Goal: Information Seeking & Learning: Learn about a topic

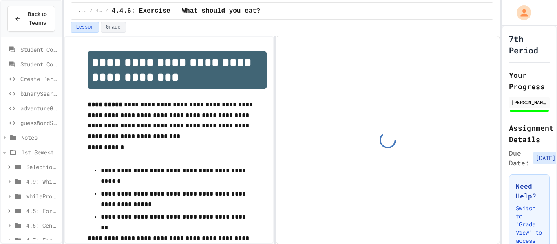
click at [4, 22] on div "Back to Teams" at bounding box center [31, 19] width 61 height 36
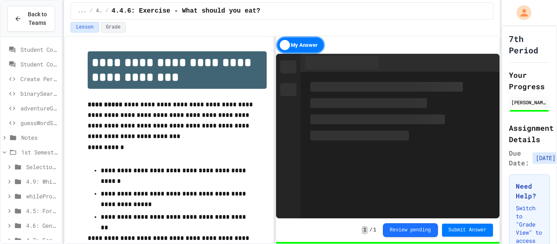
click at [11, 22] on button "Back to Teams" at bounding box center [31, 19] width 48 height 26
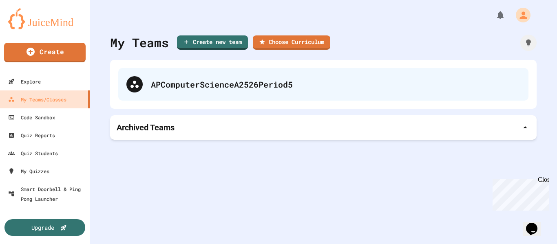
click at [215, 73] on div "APComputerScienceA2526Period5" at bounding box center [323, 84] width 410 height 33
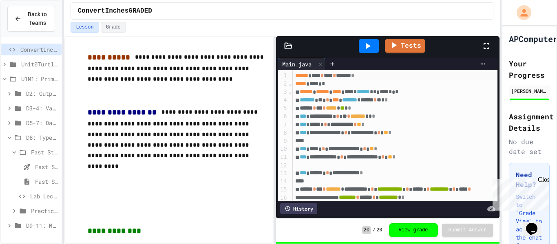
click at [45, 139] on span "D8: Type Casting" at bounding box center [42, 137] width 32 height 9
click at [40, 155] on span "D9-11: Module Wrap Up" at bounding box center [42, 152] width 32 height 9
click at [37, 172] on div "Day 9" at bounding box center [31, 167] width 61 height 12
click at [40, 184] on span "Fast Start" at bounding box center [46, 181] width 23 height 9
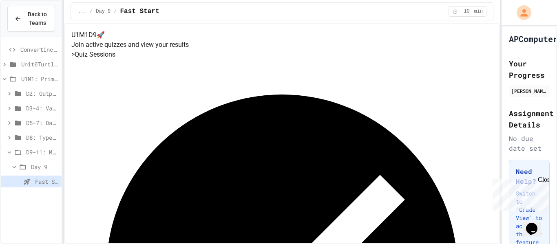
click at [18, 217] on div "ConvertInchesGRADED Unit0TurtleAvatar U1M1: Primitives, Variables, Basic I/O D2…" at bounding box center [31, 140] width 61 height 200
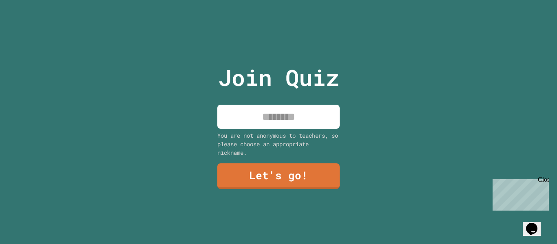
click at [268, 125] on input at bounding box center [278, 117] width 122 height 24
type input "********"
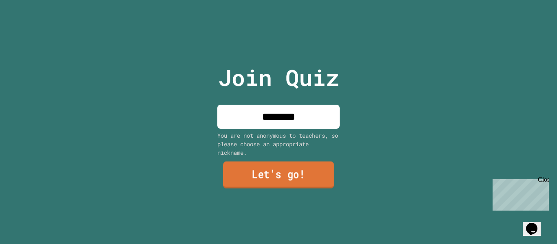
click at [332, 169] on link "Let's go!" at bounding box center [278, 175] width 111 height 27
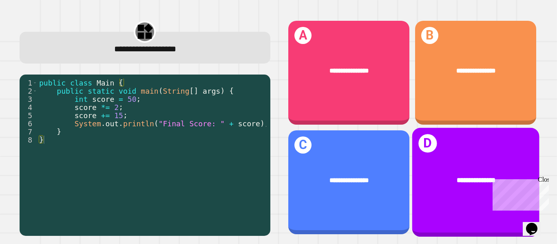
click at [473, 187] on div "**********" at bounding box center [475, 180] width 127 height 38
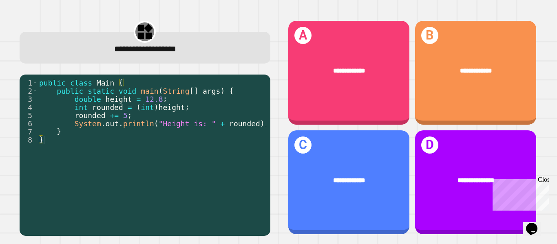
click at [469, 16] on div "**********" at bounding box center [412, 127] width 262 height 227
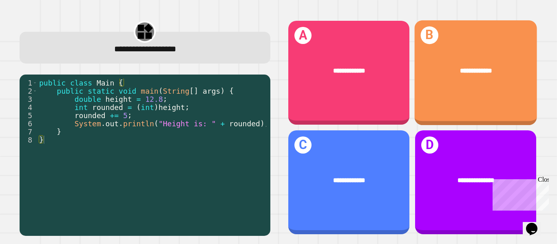
click at [462, 33] on div "**********" at bounding box center [475, 72] width 123 height 105
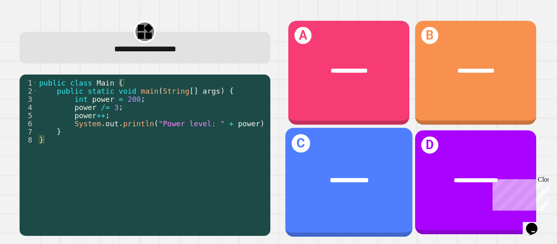
click at [401, 175] on div "**********" at bounding box center [348, 180] width 127 height 38
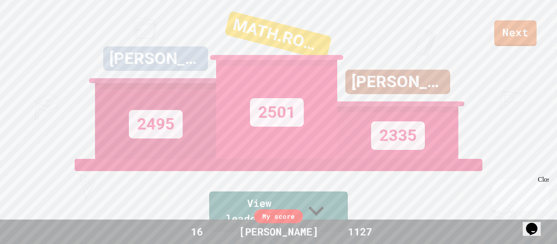
click at [500, 29] on link "Next" at bounding box center [515, 33] width 42 height 26
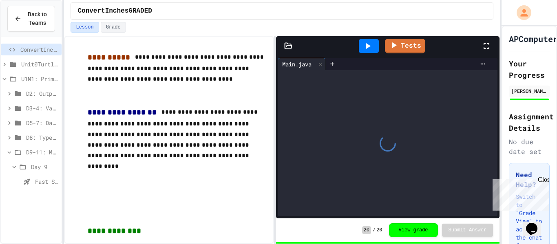
click at [20, 152] on icon at bounding box center [18, 152] width 10 height 7
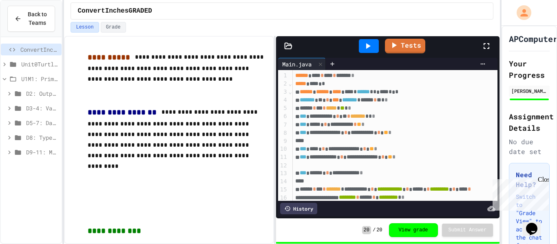
click at [37, 139] on span "D8: Type Casting" at bounding box center [42, 137] width 32 height 9
click at [40, 210] on span "Practice (Homework, if needed)" at bounding box center [44, 211] width 27 height 9
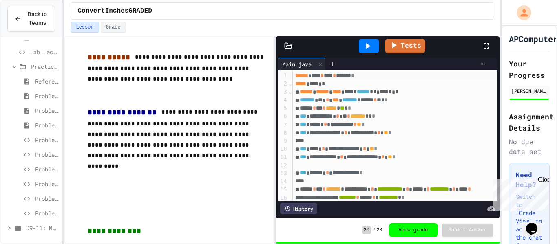
click at [35, 95] on span "Problem 1" at bounding box center [46, 96] width 23 height 9
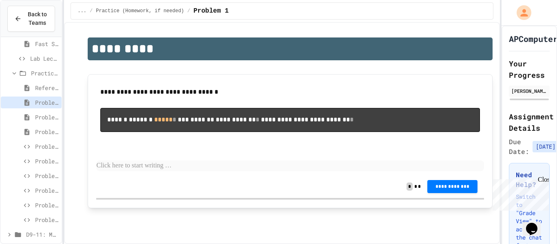
scroll to position [14, 0]
click at [165, 171] on p at bounding box center [289, 166] width 387 height 11
click at [452, 193] on button "**********" at bounding box center [452, 186] width 50 height 13
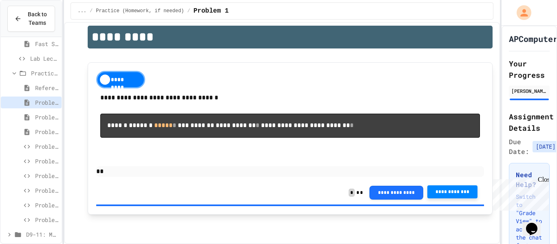
click at [34, 116] on div "Problem 2" at bounding box center [31, 117] width 61 height 12
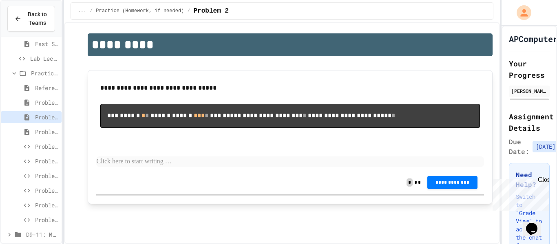
scroll to position [35, 0]
click at [147, 166] on p at bounding box center [289, 161] width 387 height 11
click at [448, 184] on span "**********" at bounding box center [452, 182] width 37 height 7
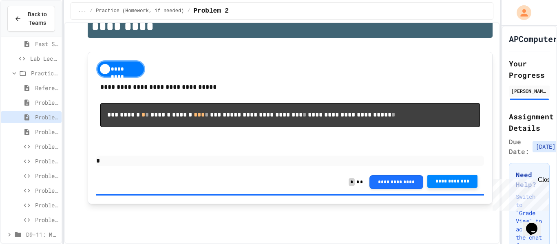
click at [31, 131] on icon at bounding box center [27, 131] width 10 height 7
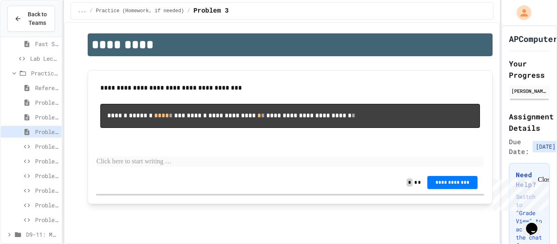
scroll to position [24, 0]
click at [186, 167] on div "**********" at bounding box center [289, 125] width 387 height 92
click at [187, 165] on p at bounding box center [289, 161] width 387 height 11
click at [444, 190] on div "**********" at bounding box center [289, 182] width 387 height 23
click at [447, 183] on span "**********" at bounding box center [452, 181] width 37 height 7
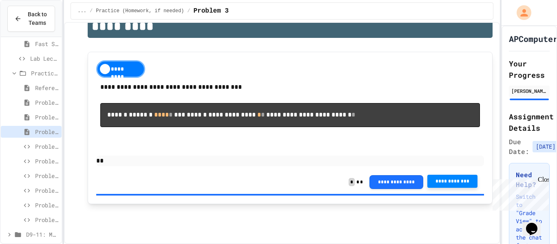
click at [53, 146] on span "Problem 4" at bounding box center [46, 146] width 23 height 9
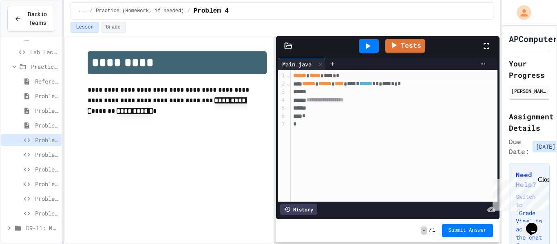
scroll to position [142, 0]
click at [355, 95] on div at bounding box center [394, 92] width 207 height 8
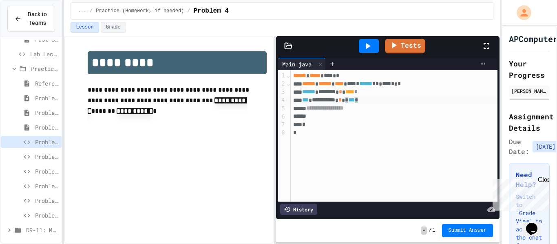
click at [405, 102] on div "**********" at bounding box center [394, 100] width 207 height 8
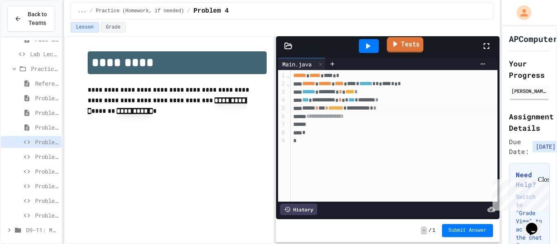
click at [399, 47] on link "Tests" at bounding box center [405, 44] width 37 height 15
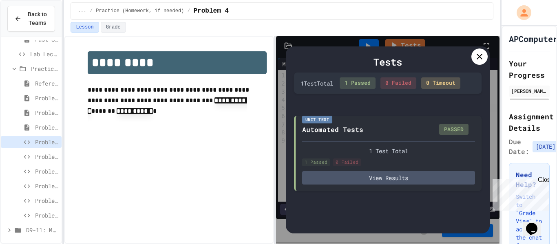
click at [476, 57] on icon at bounding box center [479, 57] width 10 height 10
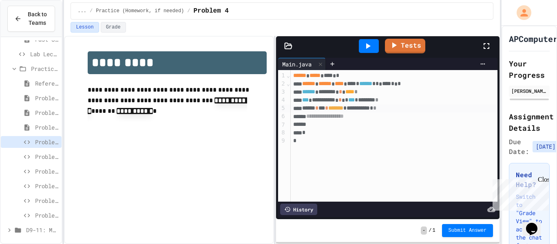
click at [469, 224] on button "Submit Answer" at bounding box center [467, 230] width 51 height 13
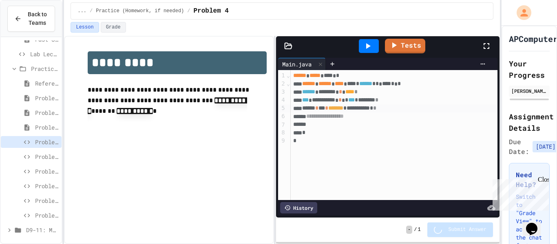
click at [515, 220] on div "Chat with us now!" at bounding box center [518, 223] width 53 height 7
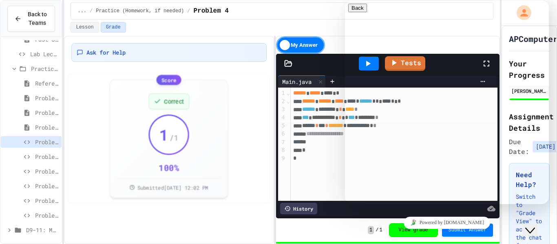
click at [227, 30] on div "Lesson Grade" at bounding box center [281, 27] width 423 height 11
click at [533, 232] on button "Close Chat This icon closes the chat window." at bounding box center [529, 230] width 15 height 11
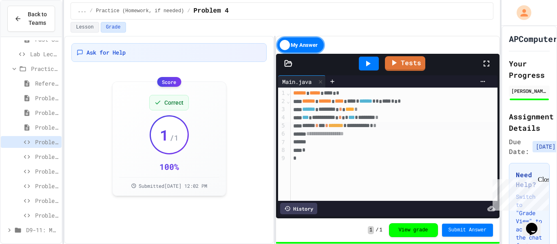
click at [36, 158] on span "Problem 5" at bounding box center [46, 156] width 23 height 9
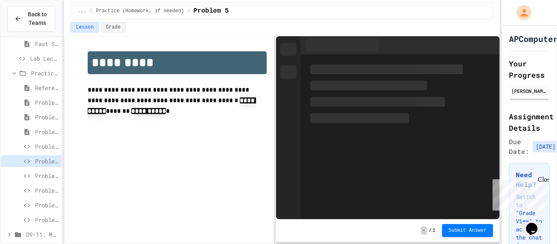
scroll to position [144, 0]
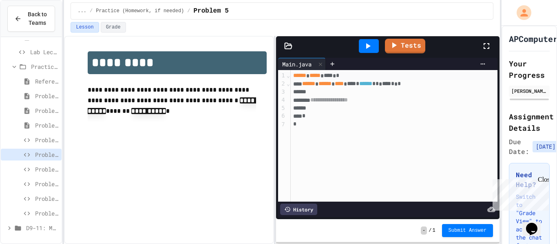
click at [343, 90] on div at bounding box center [394, 92] width 207 height 8
click at [484, 63] on icon at bounding box center [482, 64] width 7 height 7
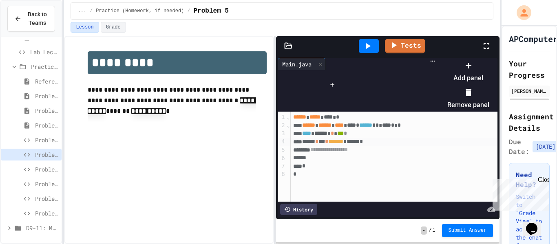
click at [473, 70] on icon at bounding box center [468, 66] width 10 height 10
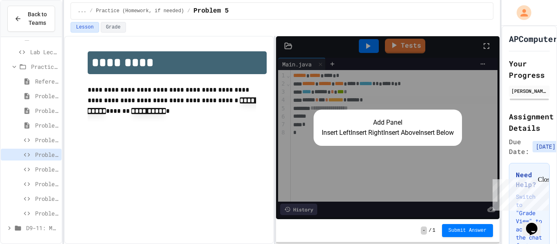
click at [363, 134] on button "Insert Right" at bounding box center [366, 133] width 33 height 10
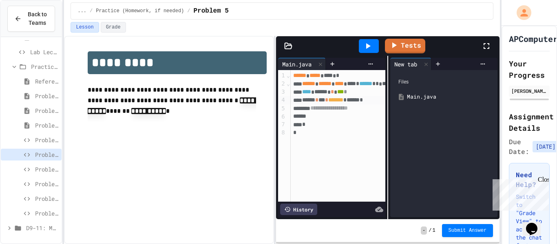
click at [369, 42] on icon at bounding box center [368, 46] width 10 height 10
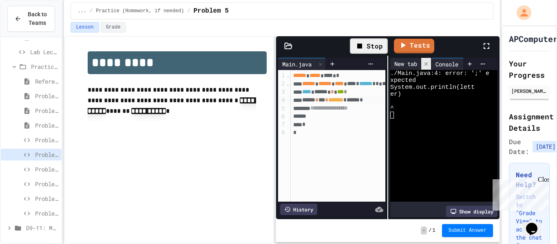
click at [425, 63] on icon at bounding box center [426, 64] width 6 height 6
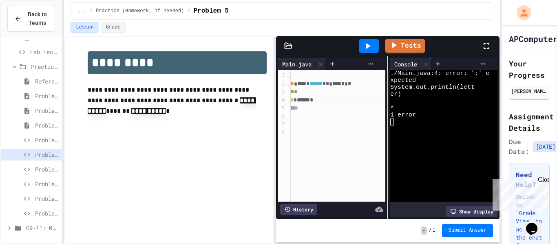
scroll to position [0, 52]
click at [352, 99] on div "****** * *** * ******* * ****** *" at bounding box center [311, 100] width 147 height 8
click at [367, 47] on icon at bounding box center [368, 46] width 4 height 6
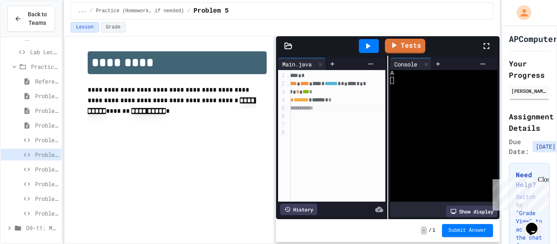
scroll to position [0, 28]
drag, startPoint x: 360, startPoint y: 103, endPoint x: 296, endPoint y: 101, distance: 64.0
click at [296, 101] on div "****** * *** * ******* * ****** * *" at bounding box center [335, 100] width 147 height 8
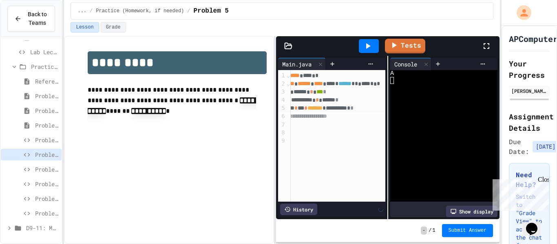
scroll to position [0, 24]
click at [361, 46] on div at bounding box center [369, 46] width 20 height 14
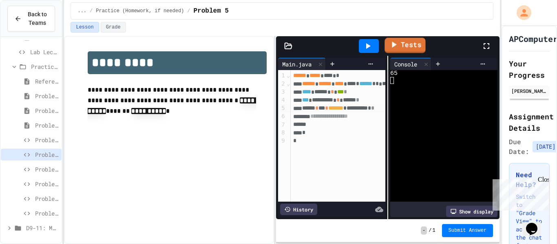
click at [396, 45] on icon at bounding box center [393, 45] width 10 height 10
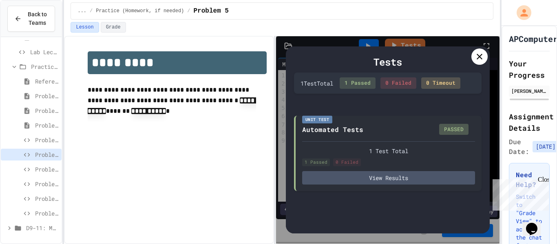
click at [473, 62] on div at bounding box center [479, 56] width 16 height 16
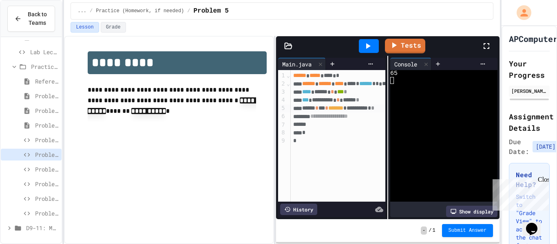
click at [471, 236] on button "Submit Answer" at bounding box center [467, 230] width 51 height 13
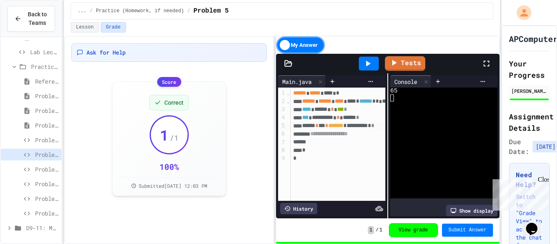
click at [42, 167] on span "Problem 6" at bounding box center [46, 169] width 23 height 9
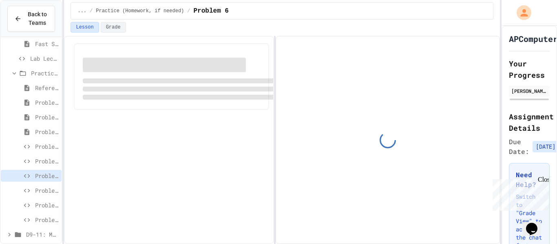
scroll to position [144, 0]
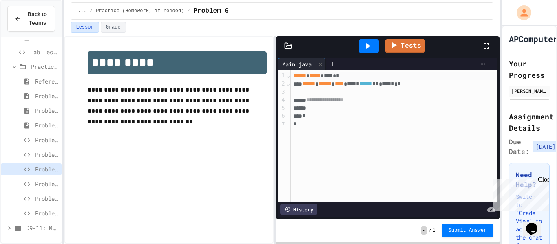
click at [345, 94] on div at bounding box center [394, 92] width 207 height 8
click at [485, 65] on icon at bounding box center [482, 64] width 7 height 7
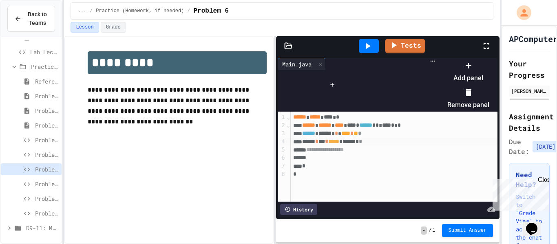
click at [489, 72] on div at bounding box center [468, 65] width 42 height 13
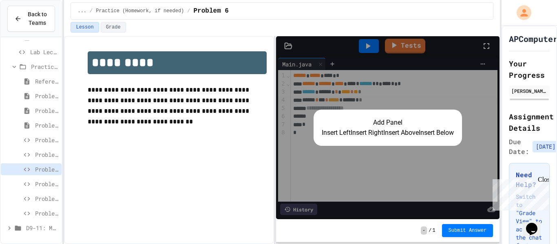
click at [367, 132] on button "Insert Right" at bounding box center [366, 133] width 33 height 10
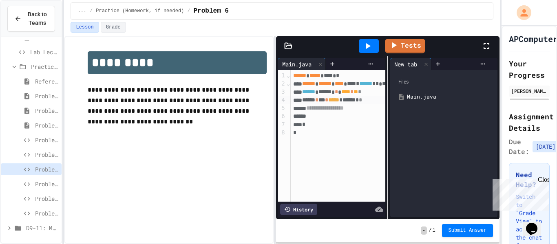
click at [365, 48] on icon at bounding box center [368, 46] width 10 height 10
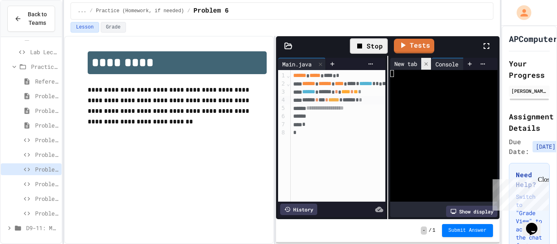
click at [426, 63] on icon at bounding box center [425, 63] width 3 height 3
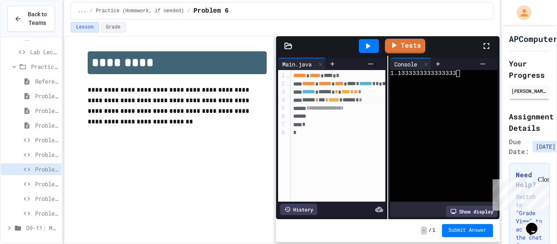
scroll to position [0, 52]
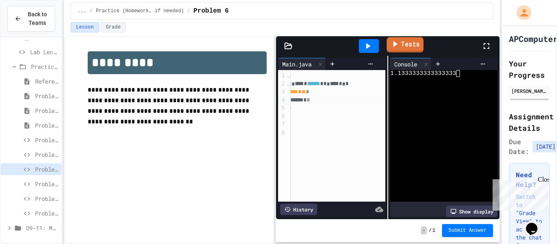
click at [409, 48] on link "Tests" at bounding box center [404, 44] width 37 height 15
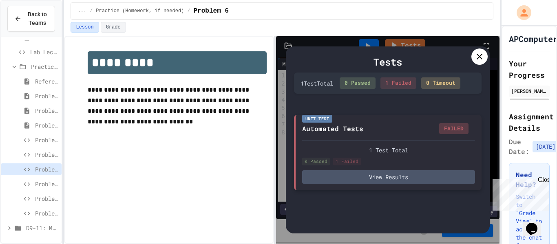
click at [418, 186] on div "Unit Test Automated Tests FAILED 1 Test Total 0 Passed 1 Failed View Results" at bounding box center [387, 152] width 187 height 75
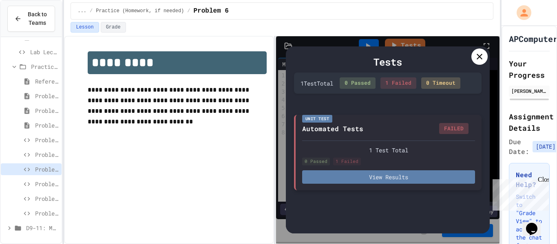
click at [417, 180] on button "View Results" at bounding box center [388, 176] width 173 height 13
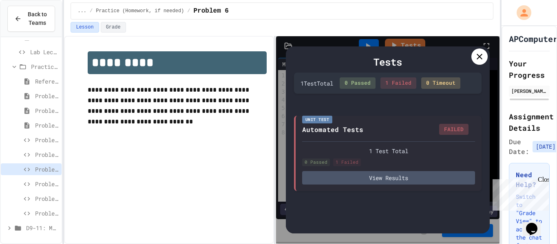
click at [473, 56] on div at bounding box center [479, 56] width 16 height 16
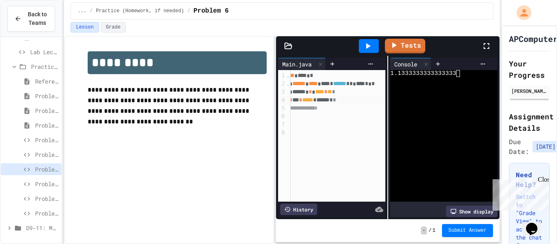
scroll to position [0, 23]
click at [337, 96] on div "****** * *** * ***** * ****** * *" at bounding box center [340, 100] width 147 height 8
click at [327, 95] on span "****" at bounding box center [322, 92] width 9 height 6
click at [370, 48] on icon at bounding box center [368, 46] width 10 height 10
click at [322, 92] on span "**" at bounding box center [320, 92] width 4 height 6
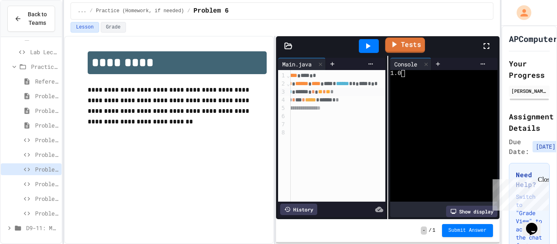
click at [412, 47] on link "Tests" at bounding box center [405, 44] width 40 height 15
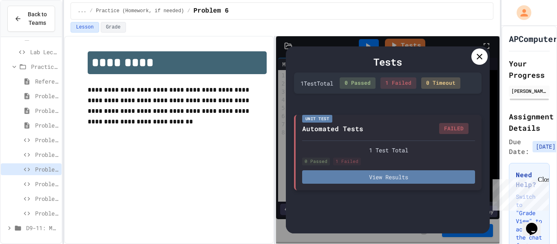
click at [440, 174] on button "View Results" at bounding box center [388, 176] width 173 height 13
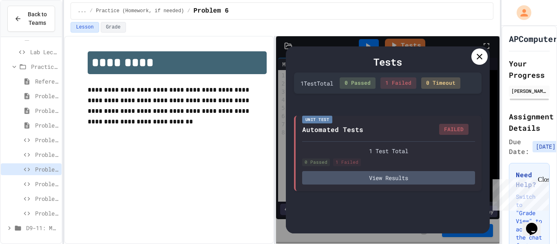
click at [486, 55] on div at bounding box center [479, 56] width 16 height 16
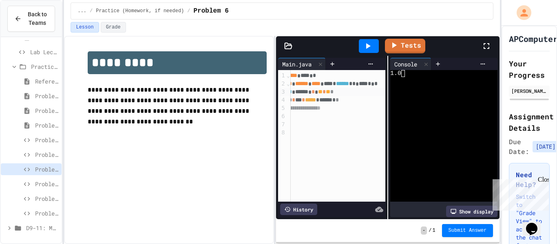
scroll to position [0, 0]
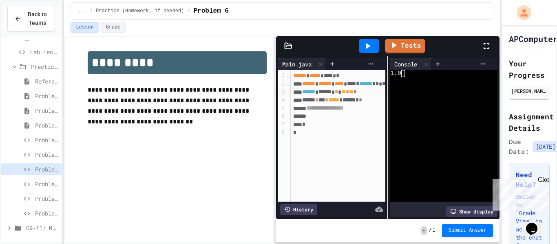
click at [355, 100] on span "******" at bounding box center [348, 100] width 13 height 6
click at [366, 49] on icon at bounding box center [368, 46] width 10 height 10
click at [414, 52] on link "Tests" at bounding box center [405, 46] width 40 height 15
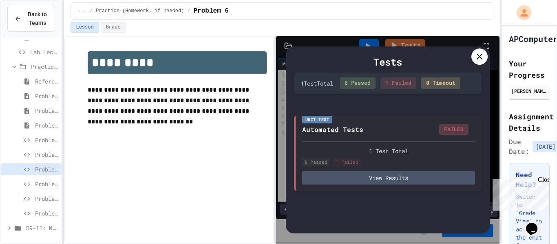
click at [483, 57] on icon at bounding box center [479, 57] width 10 height 10
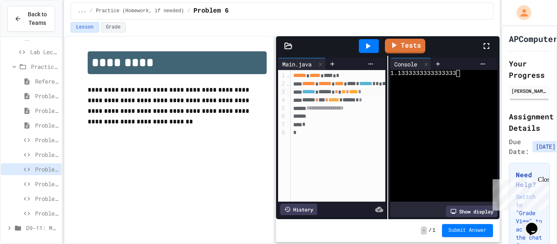
click at [47, 193] on div "Problem 8" at bounding box center [31, 199] width 61 height 12
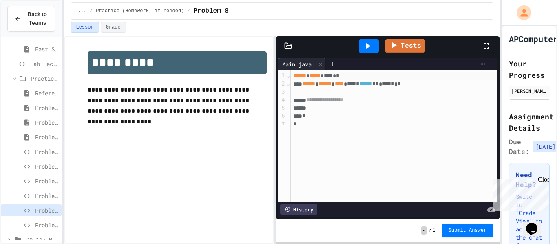
scroll to position [132, 0]
click at [27, 198] on icon at bounding box center [27, 196] width 10 height 7
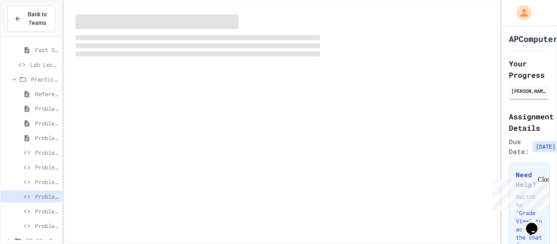
scroll to position [144, 0]
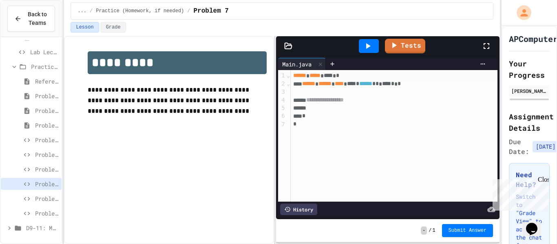
click at [335, 93] on div at bounding box center [394, 92] width 207 height 8
click at [351, 91] on div "*** ******** * ** *" at bounding box center [394, 92] width 207 height 8
click at [346, 100] on span "**" at bounding box center [343, 100] width 4 height 6
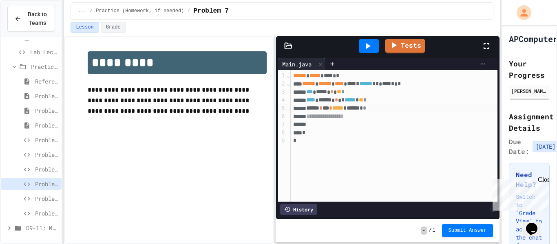
click at [484, 65] on icon at bounding box center [482, 64] width 7 height 7
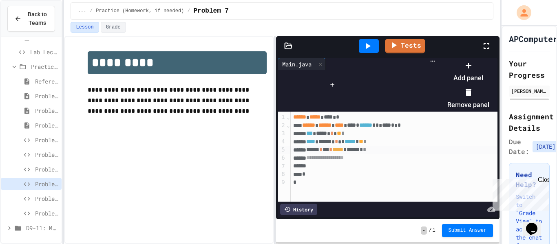
click at [489, 72] on div at bounding box center [468, 65] width 42 height 13
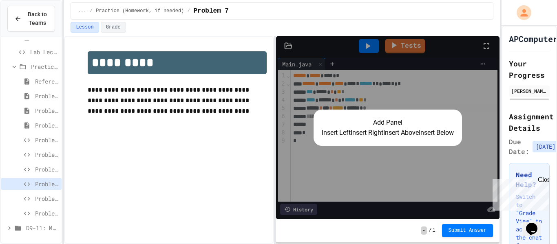
click at [371, 134] on button "Insert Right" at bounding box center [366, 133] width 33 height 10
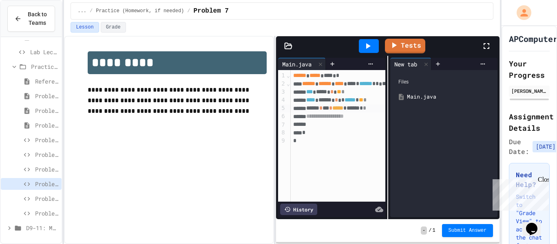
click at [373, 39] on div at bounding box center [369, 46] width 20 height 14
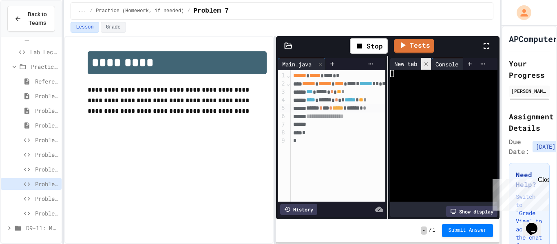
click at [431, 67] on div at bounding box center [426, 64] width 10 height 12
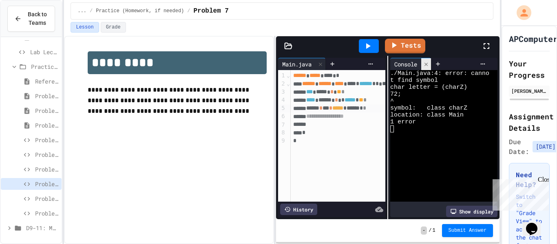
scroll to position [0, 52]
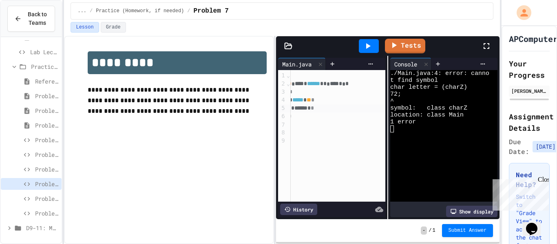
click at [303, 97] on span "*****" at bounding box center [297, 100] width 11 height 6
click at [367, 52] on div at bounding box center [369, 46] width 20 height 14
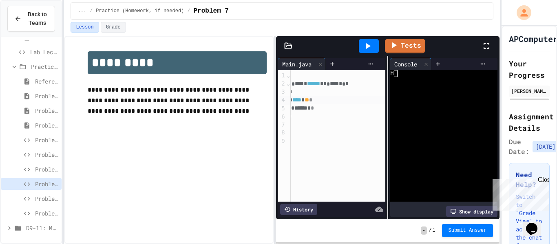
click at [413, 47] on link "Tests" at bounding box center [405, 46] width 40 height 15
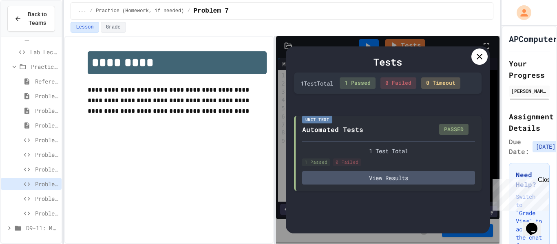
click at [474, 64] on div "Tests" at bounding box center [387, 62] width 187 height 15
click at [471, 57] on div at bounding box center [479, 56] width 16 height 16
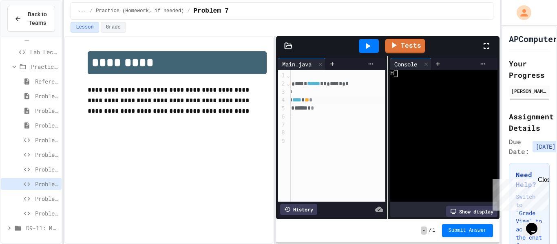
click at [460, 236] on button "Submit Answer" at bounding box center [467, 230] width 51 height 13
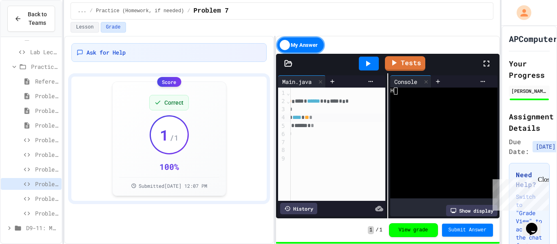
click at [55, 198] on span "Problem 8" at bounding box center [46, 198] width 23 height 9
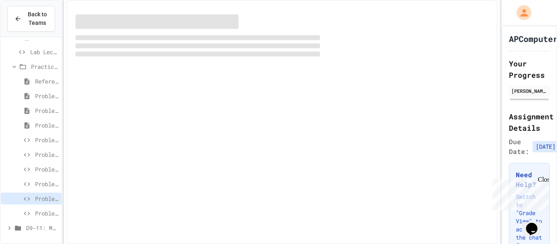
scroll to position [138, 0]
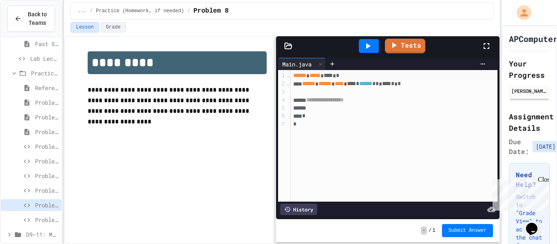
click at [317, 91] on div at bounding box center [394, 92] width 207 height 8
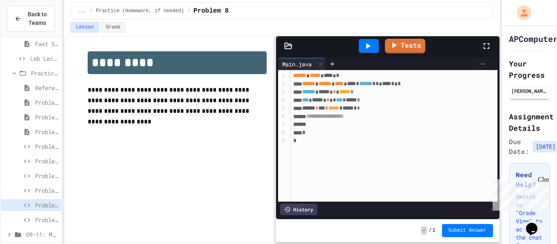
click at [486, 65] on icon at bounding box center [482, 64] width 7 height 7
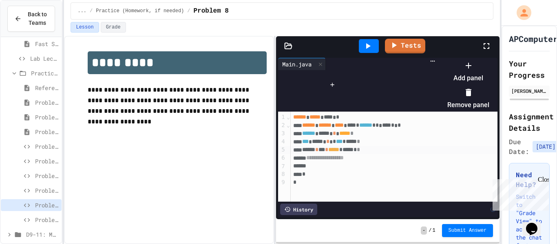
click at [489, 72] on div at bounding box center [468, 65] width 42 height 13
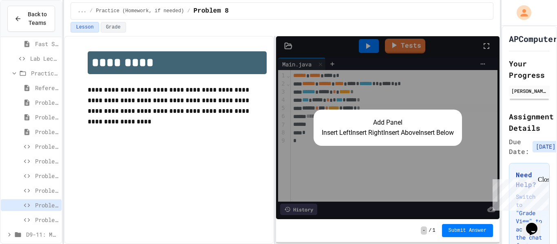
click at [332, 137] on button "Insert Left" at bounding box center [335, 133] width 29 height 10
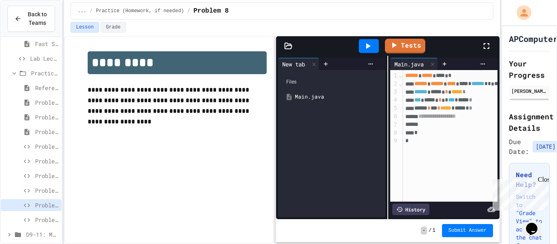
click at [370, 43] on icon at bounding box center [368, 46] width 10 height 10
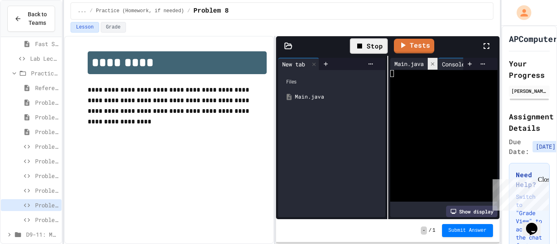
click at [437, 64] on div at bounding box center [432, 64] width 10 height 12
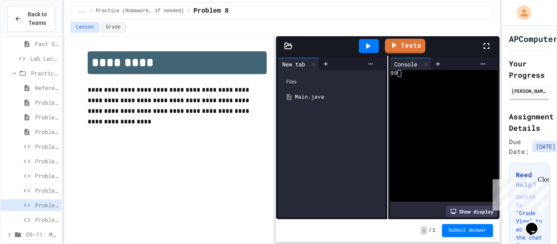
click at [408, 46] on link "Tests" at bounding box center [405, 46] width 40 height 15
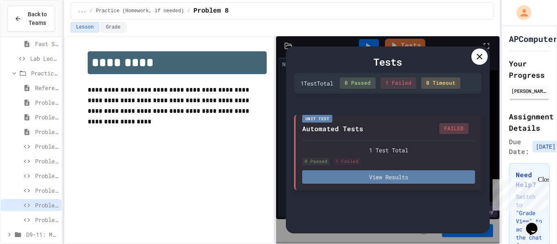
click at [453, 182] on button "View Results" at bounding box center [388, 176] width 173 height 13
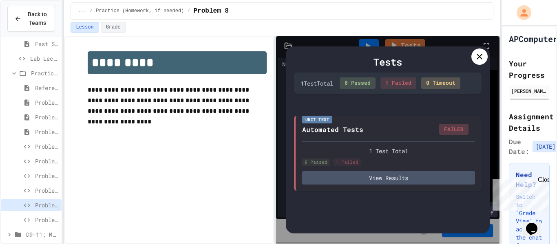
click at [474, 63] on div at bounding box center [479, 56] width 16 height 16
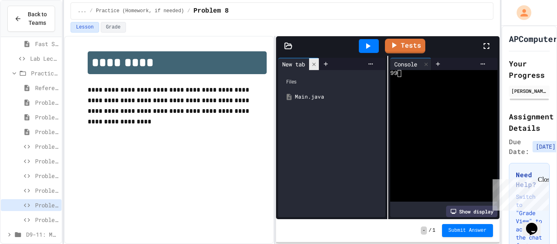
click at [317, 68] on div at bounding box center [314, 64] width 10 height 12
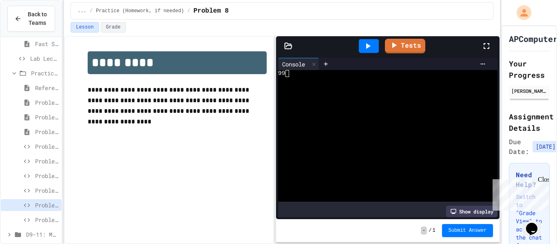
click at [304, 65] on div "Console" at bounding box center [293, 64] width 31 height 9
click at [485, 65] on icon at bounding box center [482, 64] width 7 height 7
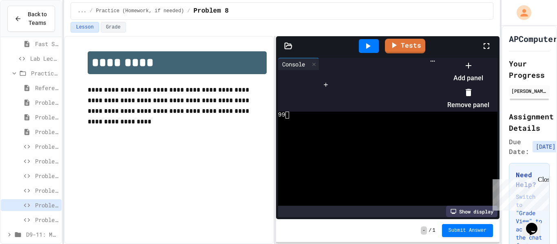
click at [489, 78] on li "Add panel" at bounding box center [468, 72] width 42 height 26
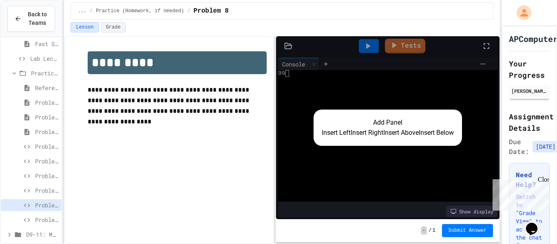
click at [366, 137] on button "Insert Right" at bounding box center [366, 133] width 33 height 10
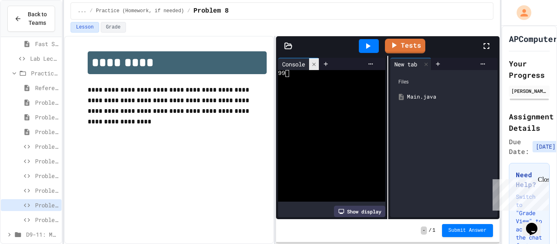
click at [311, 64] on div at bounding box center [314, 64] width 10 height 12
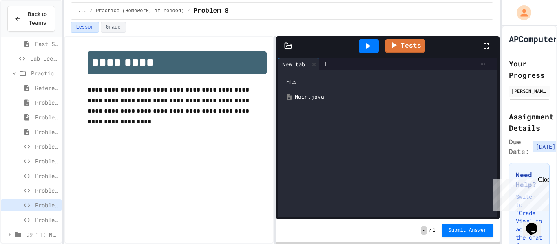
click at [319, 99] on div "Main.java" at bounding box center [394, 97] width 198 height 8
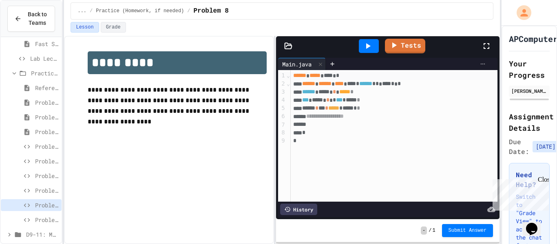
click at [487, 66] on div at bounding box center [482, 64] width 13 height 7
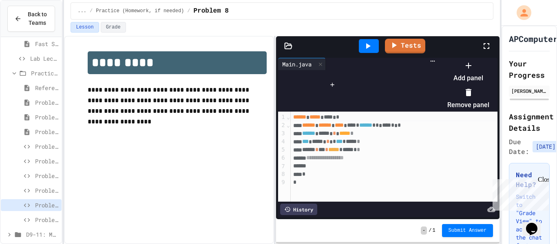
click at [489, 72] on div at bounding box center [468, 65] width 42 height 13
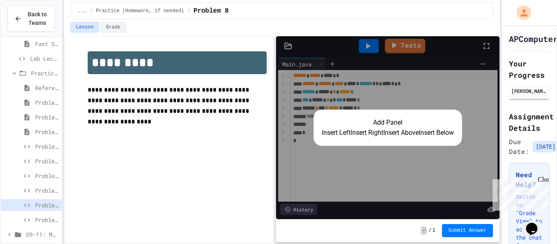
click at [370, 136] on button "Insert Right" at bounding box center [366, 133] width 33 height 10
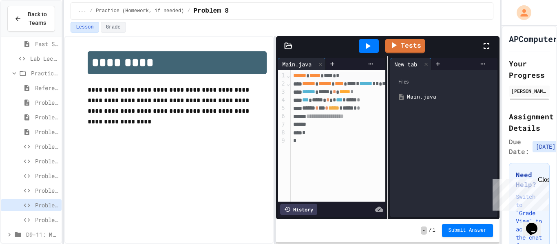
click at [337, 100] on div "*** ***** * * *** * ***** *" at bounding box center [364, 100] width 147 height 8
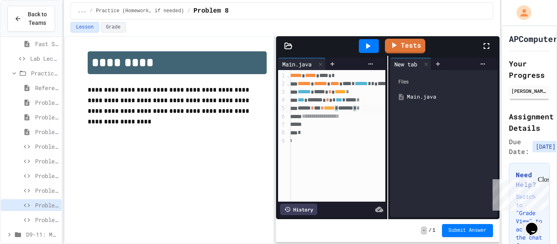
click at [363, 46] on icon at bounding box center [368, 46] width 10 height 10
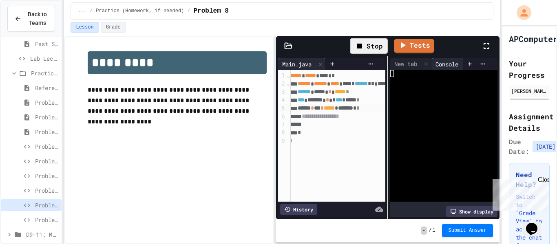
click at [432, 64] on div "Console" at bounding box center [446, 64] width 31 height 9
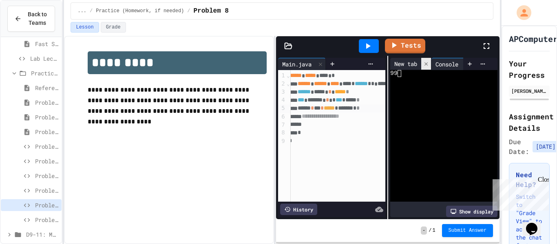
click at [427, 64] on icon at bounding box center [425, 63] width 3 height 3
click at [458, 114] on div at bounding box center [439, 115] width 99 height 7
click at [408, 50] on link "Tests" at bounding box center [405, 46] width 40 height 15
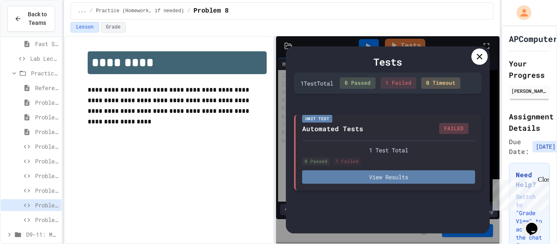
click at [439, 184] on button "View Results" at bounding box center [388, 176] width 173 height 13
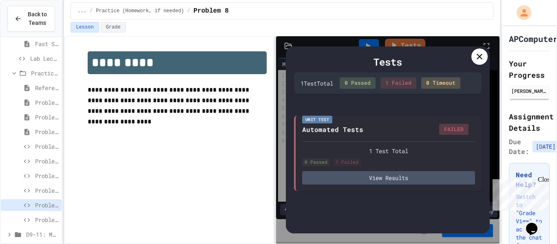
click at [480, 61] on icon at bounding box center [479, 57] width 10 height 10
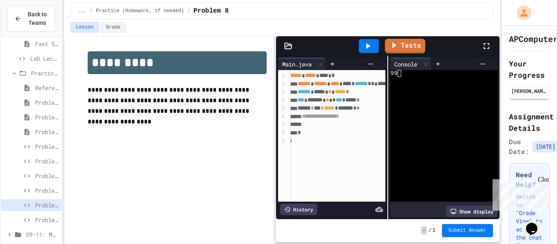
click at [366, 49] on icon at bounding box center [368, 46] width 10 height 10
click at [413, 50] on link "Tests" at bounding box center [414, 46] width 40 height 15
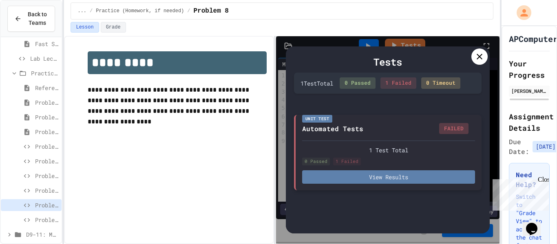
click at [417, 178] on button "View Results" at bounding box center [388, 176] width 173 height 13
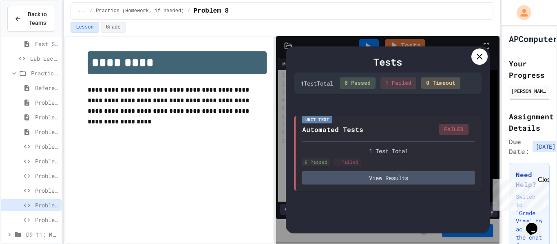
click at [472, 62] on div "Tests" at bounding box center [387, 62] width 187 height 15
click at [480, 55] on icon at bounding box center [479, 57] width 10 height 10
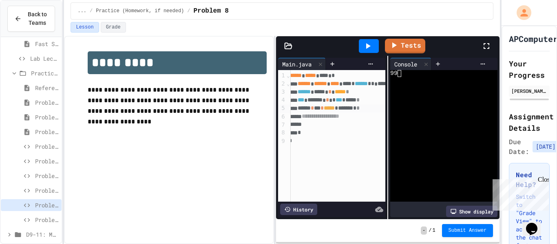
click at [322, 102] on span "*******" at bounding box center [314, 100] width 15 height 6
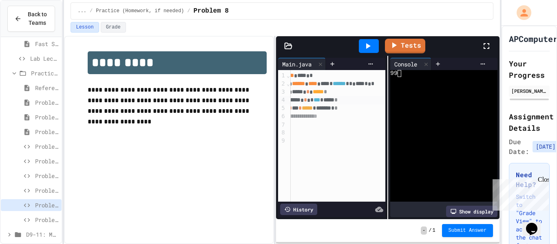
scroll to position [0, 25]
click at [389, 46] on link "Tests" at bounding box center [404, 45] width 41 height 15
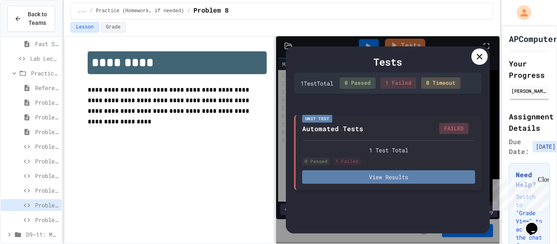
click at [362, 176] on button "View Results" at bounding box center [388, 176] width 173 height 13
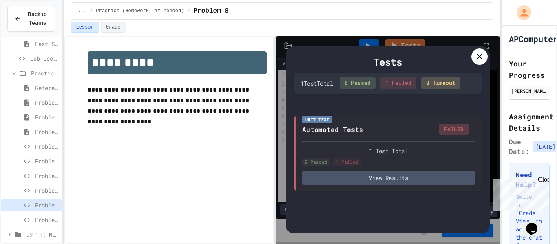
click at [473, 63] on div at bounding box center [479, 56] width 16 height 16
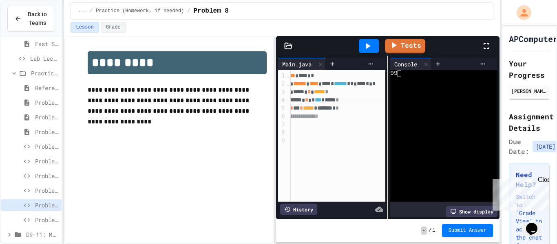
click at [29, 214] on div "Problem 9: Temperature Converter" at bounding box center [31, 220] width 61 height 12
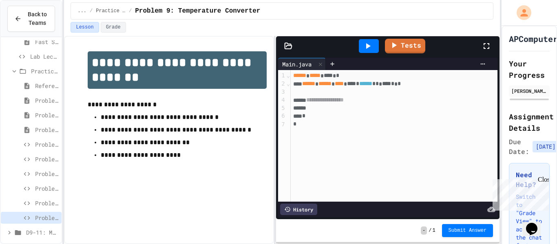
scroll to position [139, 0]
click at [343, 97] on span "**********" at bounding box center [324, 100] width 37 height 6
click at [343, 90] on div at bounding box center [394, 92] width 207 height 8
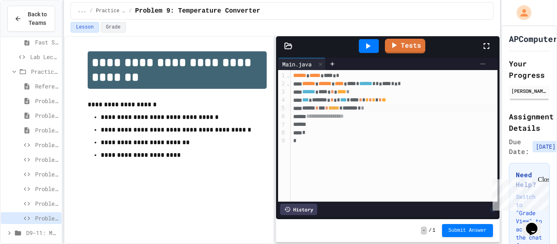
click at [482, 63] on icon at bounding box center [482, 64] width 7 height 7
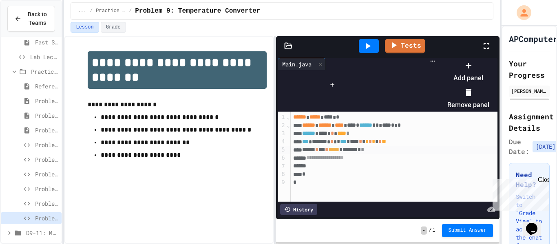
click at [482, 71] on li "Add panel" at bounding box center [468, 72] width 42 height 26
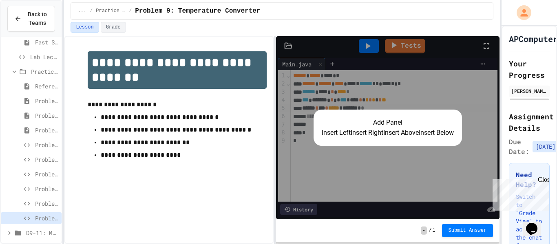
click at [361, 134] on button "Insert Right" at bounding box center [366, 133] width 33 height 10
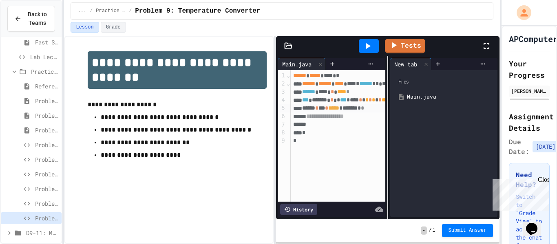
click at [370, 44] on icon at bounding box center [368, 46] width 10 height 10
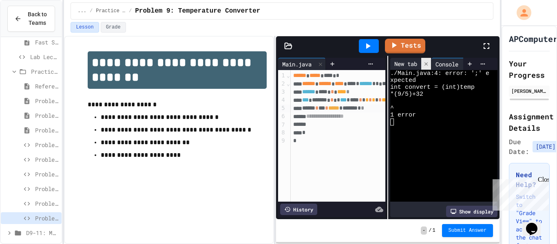
click at [425, 64] on icon at bounding box center [426, 64] width 6 height 6
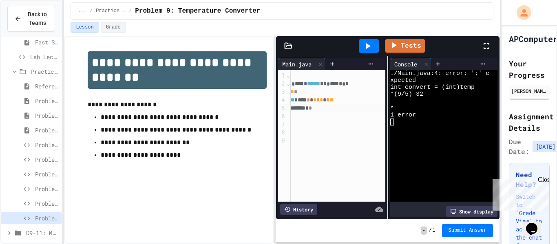
click at [382, 102] on div "*** ******* * * *** * **** * * * * * * * **" at bounding box center [311, 100] width 147 height 8
click at [360, 41] on div at bounding box center [369, 46] width 20 height 14
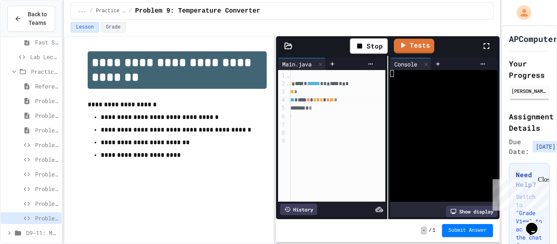
scroll to position [0, 0]
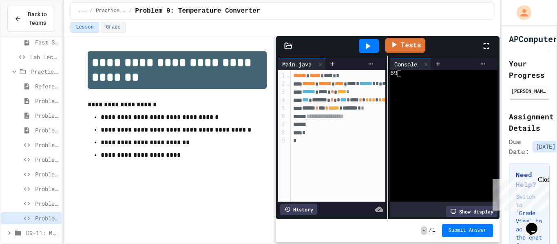
click at [401, 48] on link "Tests" at bounding box center [405, 45] width 40 height 15
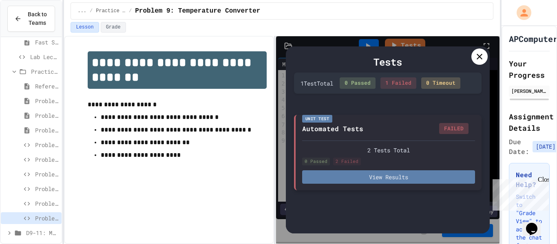
click at [411, 173] on button "View Results" at bounding box center [388, 176] width 173 height 13
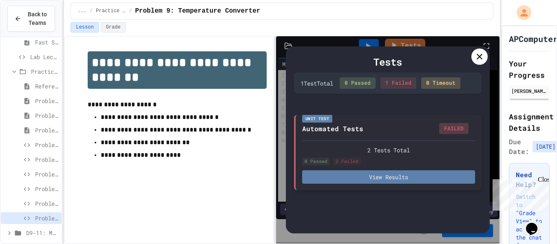
click at [381, 180] on button "View Results" at bounding box center [388, 176] width 173 height 13
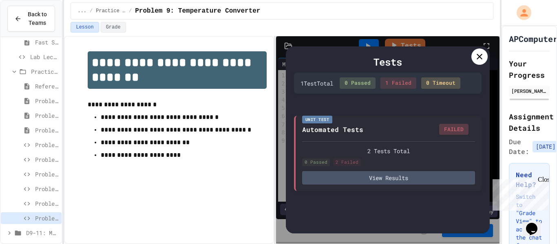
click at [469, 57] on div "Tests" at bounding box center [387, 62] width 187 height 15
click at [475, 56] on icon at bounding box center [479, 57] width 10 height 10
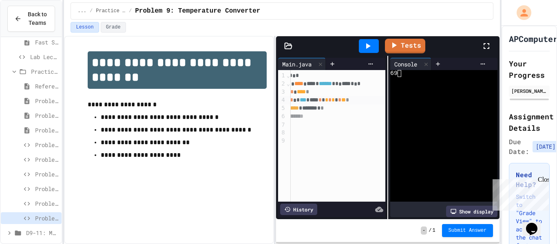
scroll to position [0, 37]
click at [383, 101] on div "*** ******* * * *** * **** * * * * * * * ** *" at bounding box center [327, 100] width 147 height 8
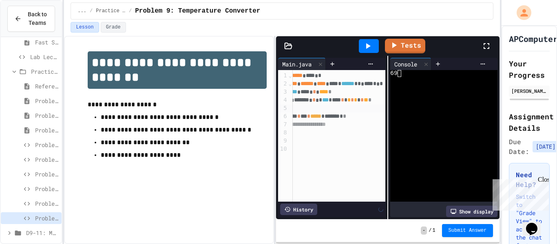
scroll to position [0, 0]
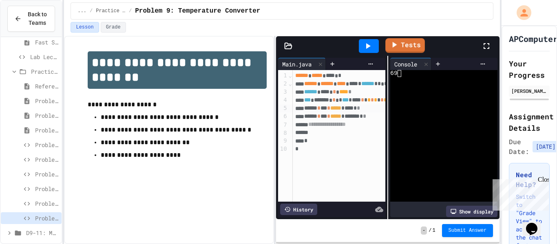
click at [357, 50] on div at bounding box center [368, 46] width 28 height 22
click at [365, 47] on icon at bounding box center [368, 46] width 10 height 10
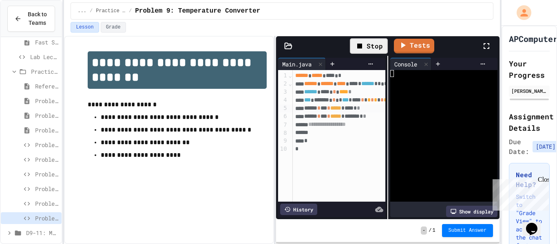
click at [344, 110] on span "*" at bounding box center [342, 108] width 3 height 6
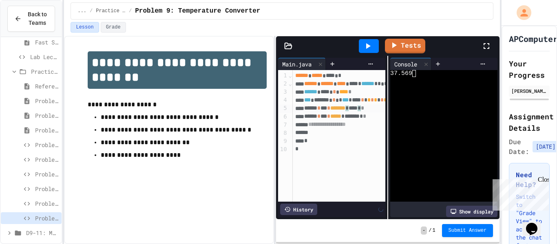
click at [344, 118] on span "*" at bounding box center [342, 116] width 3 height 6
click at [375, 49] on div at bounding box center [369, 46] width 20 height 14
click at [345, 114] on span "*******" at bounding box center [337, 116] width 15 height 6
click at [371, 47] on icon at bounding box center [368, 46] width 10 height 10
click at [403, 46] on link "Tests" at bounding box center [405, 44] width 40 height 15
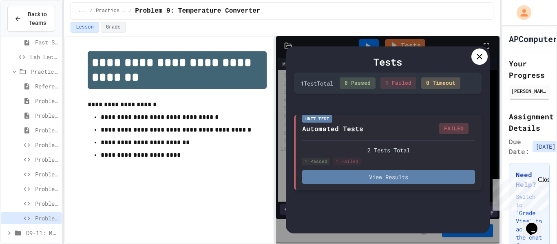
click at [426, 176] on button "View Results" at bounding box center [388, 176] width 173 height 13
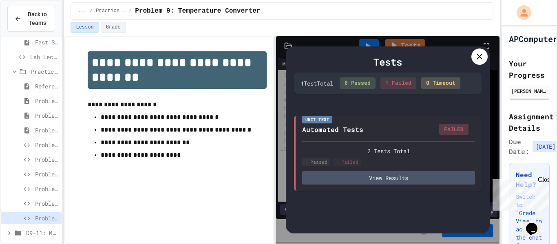
click at [478, 58] on icon at bounding box center [479, 57] width 6 height 6
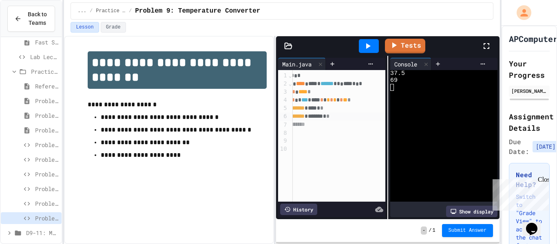
scroll to position [0, 45]
click at [315, 102] on span "****" at bounding box center [310, 100] width 9 height 6
click at [317, 101] on span "*" at bounding box center [315, 100] width 3 height 6
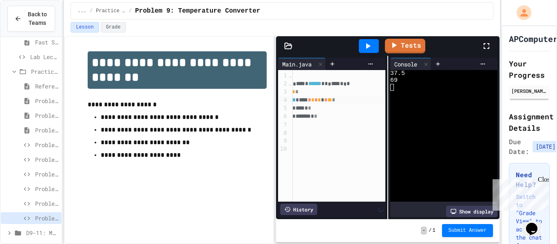
click at [327, 101] on span "*" at bounding box center [325, 100] width 3 height 6
click at [372, 45] on icon at bounding box center [368, 46] width 10 height 10
click at [400, 44] on link "Tests" at bounding box center [405, 44] width 40 height 15
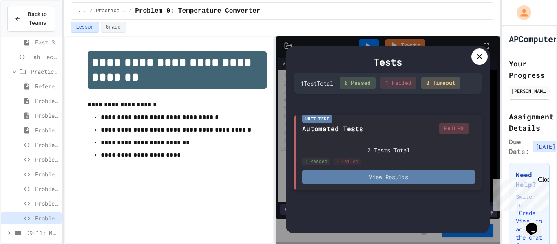
click at [436, 172] on button "View Results" at bounding box center [388, 176] width 173 height 13
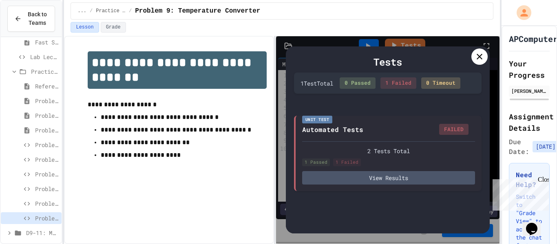
click at [471, 53] on div "Tests 1 Test Total 0 Passed 1 Failed 0 Timeout Unit Test Automated Tests FAILED…" at bounding box center [388, 139] width 204 height 187
click at [480, 56] on icon at bounding box center [479, 57] width 6 height 6
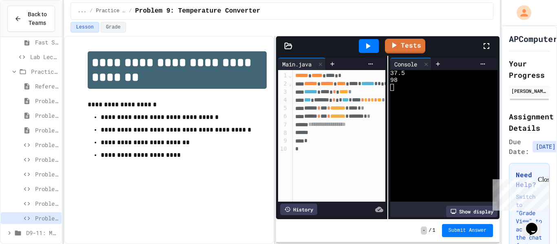
scroll to position [144, 0]
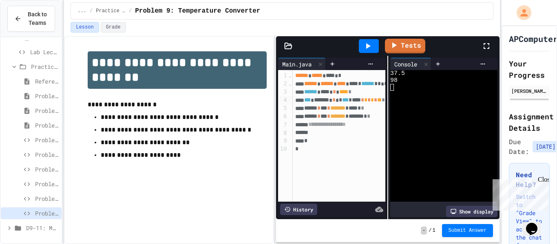
click at [41, 229] on span "D9-11: Module Wrap Up" at bounding box center [42, 228] width 32 height 9
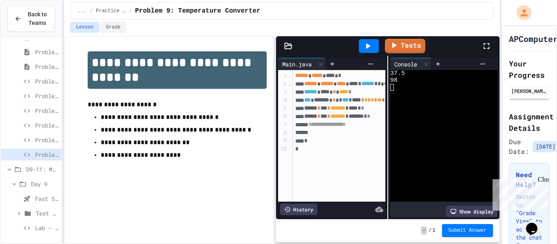
click at [37, 212] on span "Test Review (35 mins)" at bounding box center [47, 213] width 22 height 9
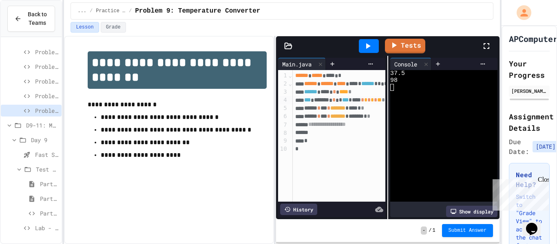
click at [40, 171] on span "Test Review (35 mins)" at bounding box center [47, 169] width 22 height 9
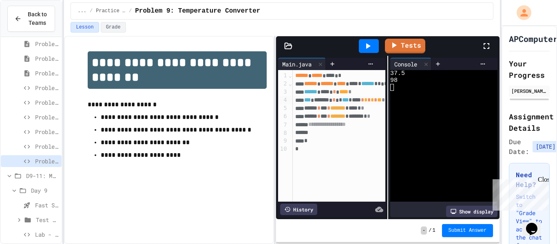
click at [30, 174] on span "D9-11: Module Wrap Up" at bounding box center [42, 176] width 32 height 9
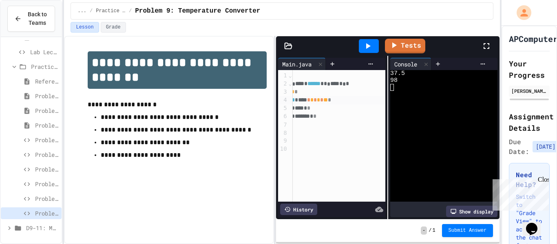
scroll to position [0, 53]
click at [377, 45] on div at bounding box center [369, 46] width 20 height 14
click at [410, 46] on link "Tests" at bounding box center [405, 44] width 40 height 15
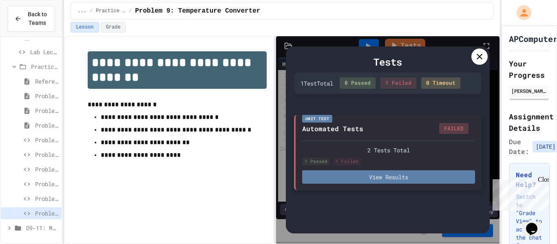
click at [344, 183] on button "View Results" at bounding box center [388, 176] width 173 height 13
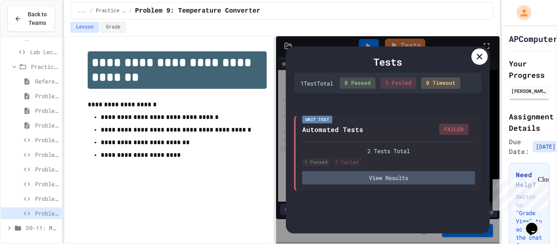
click at [480, 56] on icon at bounding box center [479, 57] width 6 height 6
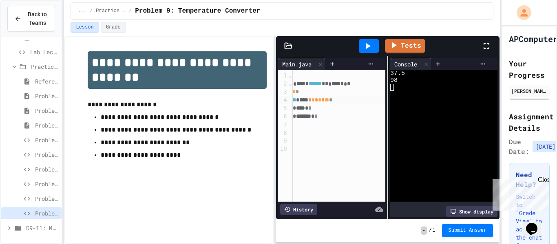
click at [39, 108] on span "Problem 2" at bounding box center [46, 110] width 23 height 9
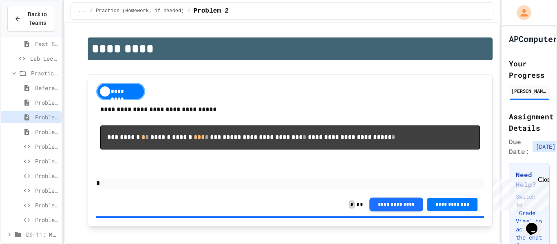
scroll to position [53, 0]
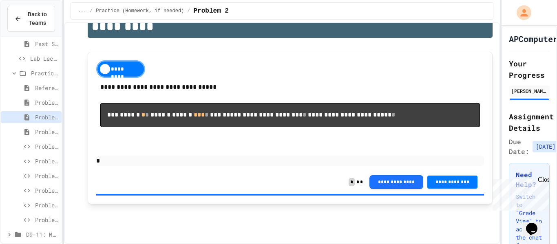
click at [39, 131] on span "Problem 3" at bounding box center [46, 132] width 23 height 9
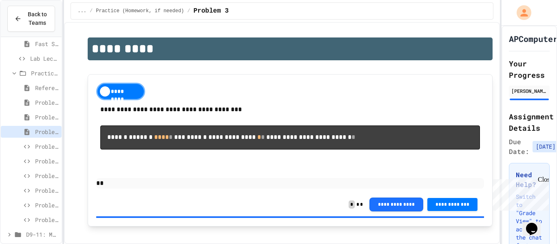
scroll to position [43, 0]
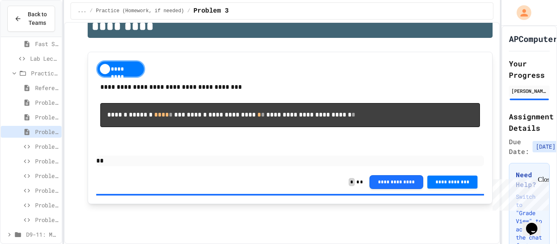
click at [52, 145] on span "Problem 4" at bounding box center [46, 146] width 23 height 9
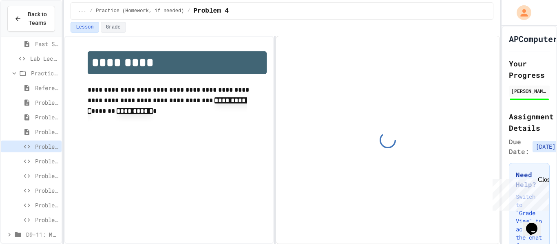
click at [43, 174] on span "Problem 6" at bounding box center [46, 176] width 23 height 9
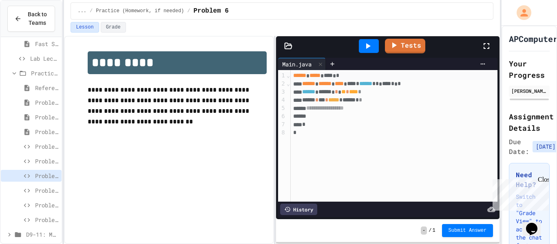
click at [358, 92] on span "****" at bounding box center [353, 92] width 9 height 6
click at [485, 64] on icon at bounding box center [482, 64] width 7 height 7
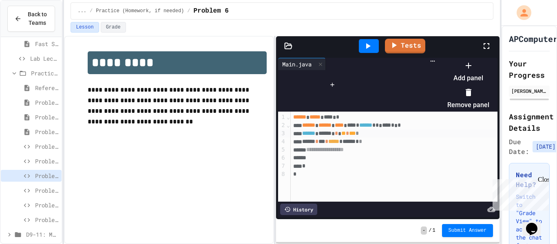
click at [489, 72] on div at bounding box center [468, 65] width 42 height 13
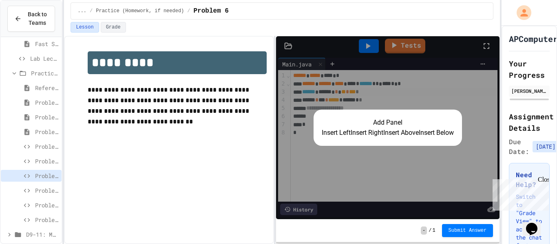
click at [365, 137] on button "Insert Right" at bounding box center [366, 133] width 33 height 10
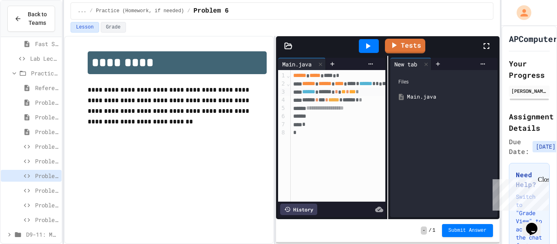
click at [371, 49] on icon at bounding box center [368, 46] width 10 height 10
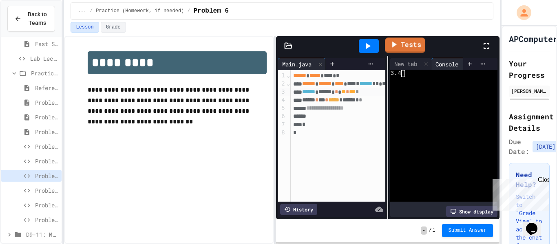
click at [404, 40] on link "Tests" at bounding box center [405, 44] width 40 height 15
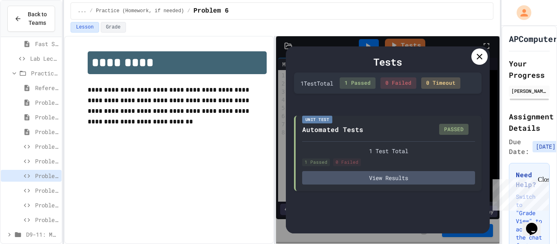
click at [480, 59] on icon at bounding box center [479, 57] width 10 height 10
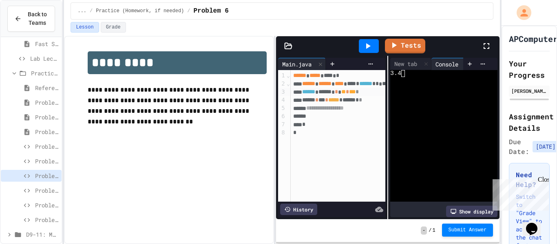
click at [471, 228] on span "Submit Answer" at bounding box center [467, 230] width 38 height 7
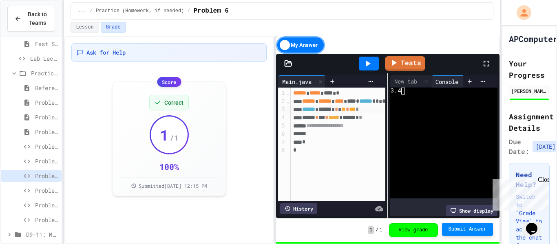
click at [44, 198] on div "Problem 7" at bounding box center [31, 192] width 61 height 15
click at [46, 203] on span "Problem 8" at bounding box center [46, 205] width 23 height 9
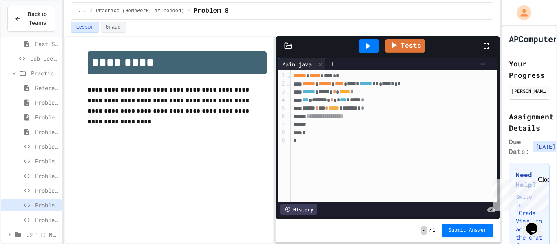
click at [48, 189] on span "Problem 7" at bounding box center [46, 190] width 23 height 9
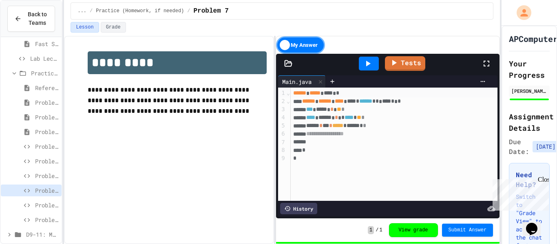
click at [49, 213] on div "Problem 8" at bounding box center [31, 206] width 61 height 15
click at [47, 201] on span "Problem 8" at bounding box center [46, 205] width 23 height 9
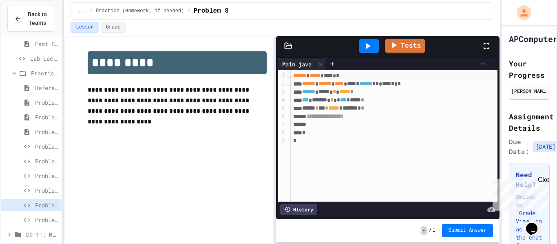
click at [482, 66] on icon at bounding box center [482, 64] width 7 height 7
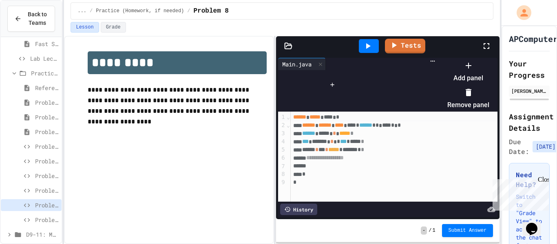
click at [481, 71] on li "Add panel" at bounding box center [468, 72] width 42 height 26
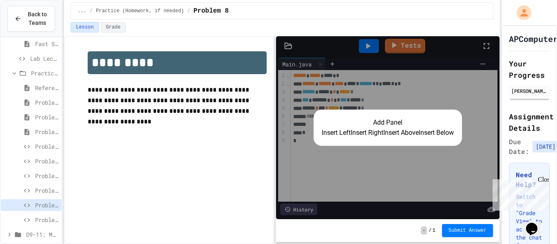
click at [364, 136] on button "Insert Right" at bounding box center [366, 133] width 33 height 10
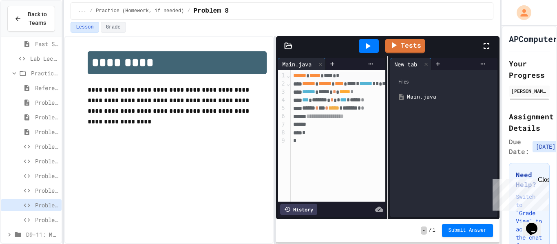
click at [367, 42] on icon at bounding box center [368, 46] width 10 height 10
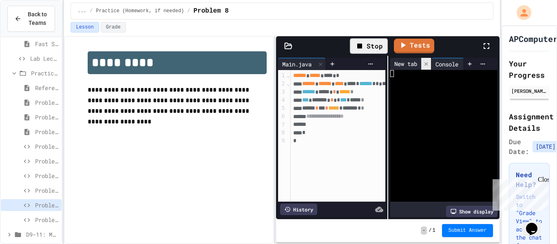
click at [426, 63] on icon at bounding box center [425, 63] width 3 height 3
click at [373, 44] on div "Stop" at bounding box center [369, 45] width 38 height 15
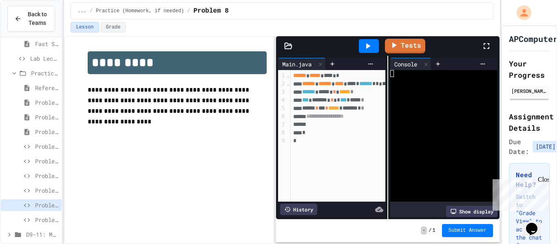
click at [373, 44] on div at bounding box center [369, 46] width 20 height 14
click at [433, 75] on div at bounding box center [439, 73] width 99 height 7
click at [412, 90] on div at bounding box center [439, 87] width 99 height 7
click at [420, 86] on div at bounding box center [439, 87] width 99 height 7
click at [374, 51] on div at bounding box center [369, 46] width 20 height 14
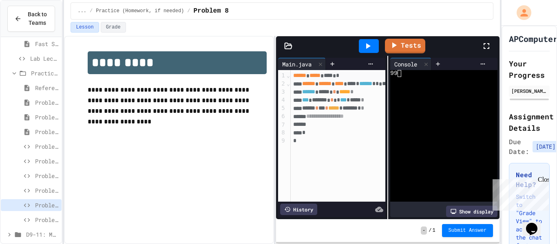
scroll to position [0, 3]
click at [348, 99] on div "*** ******* * * *** * ***** *" at bounding box center [361, 100] width 147 height 8
click at [341, 117] on span "**********" at bounding box center [321, 116] width 37 height 6
click at [342, 157] on div "**********" at bounding box center [361, 136] width 147 height 132
click at [345, 129] on div "*" at bounding box center [361, 133] width 147 height 8
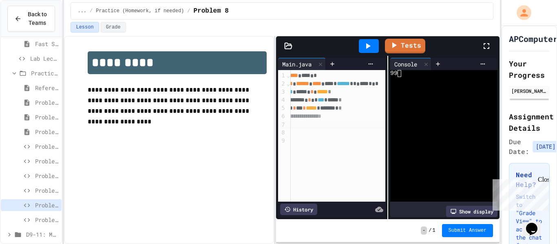
scroll to position [0, 22]
click at [405, 44] on link "Tests" at bounding box center [405, 44] width 40 height 15
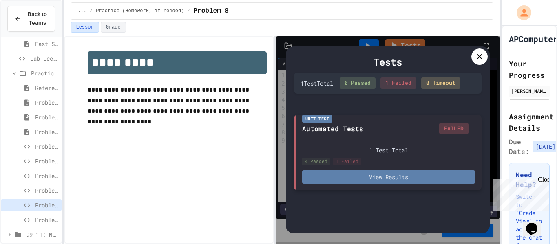
click at [412, 180] on button "View Results" at bounding box center [388, 176] width 173 height 13
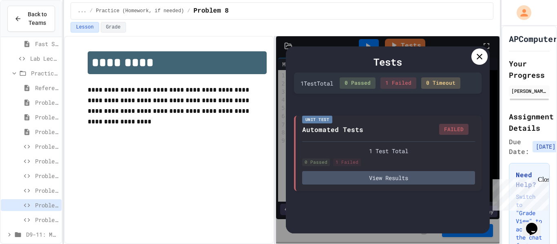
click at [476, 55] on icon at bounding box center [479, 57] width 10 height 10
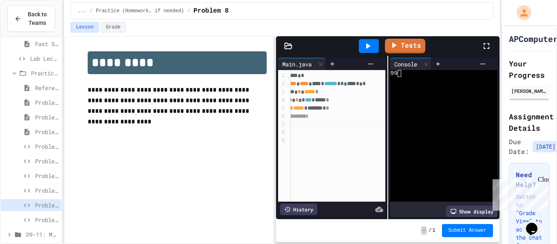
scroll to position [0, 0]
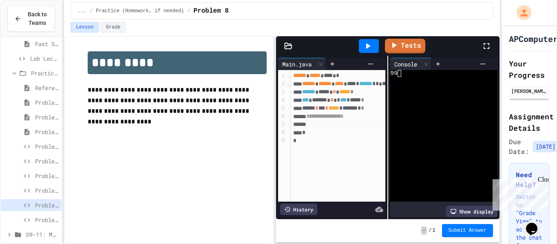
click at [370, 45] on icon at bounding box center [368, 46] width 10 height 10
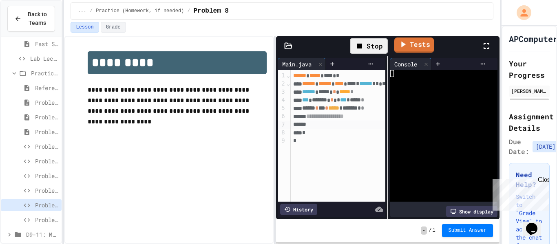
click at [420, 44] on link "Tests" at bounding box center [414, 44] width 40 height 15
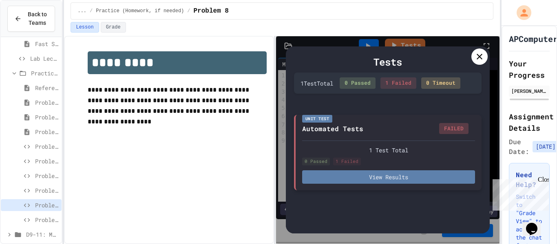
click at [419, 181] on button "View Results" at bounding box center [388, 176] width 173 height 13
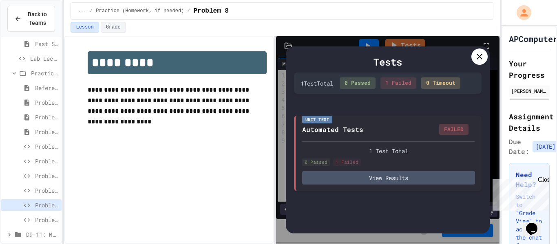
click at [479, 62] on div at bounding box center [479, 56] width 16 height 16
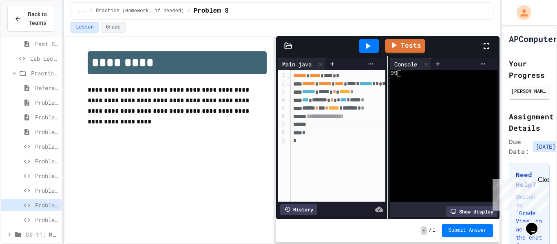
click at [42, 212] on div "Problem 8" at bounding box center [31, 206] width 61 height 15
click at [40, 219] on span "Problem 9: Temperature Converter" at bounding box center [46, 220] width 23 height 9
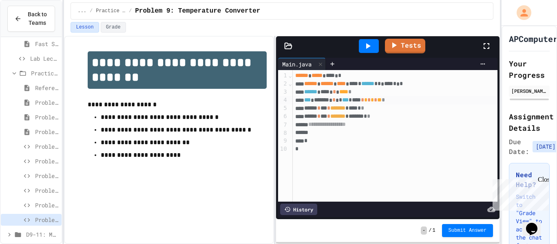
click at [361, 101] on span "****" at bounding box center [356, 100] width 9 height 6
click at [367, 100] on span "*" at bounding box center [365, 100] width 3 height 6
click at [482, 63] on icon at bounding box center [482, 64] width 7 height 7
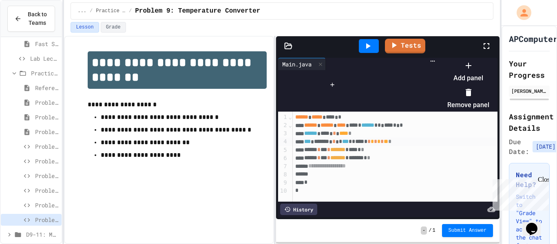
click at [473, 70] on icon at bounding box center [468, 66] width 10 height 10
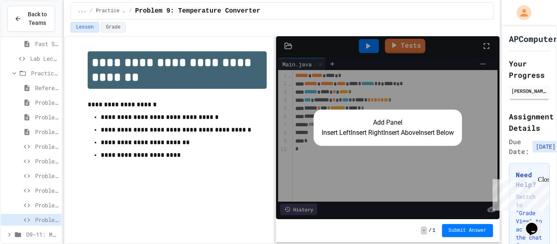
click at [353, 130] on button "Insert Right" at bounding box center [366, 133] width 33 height 10
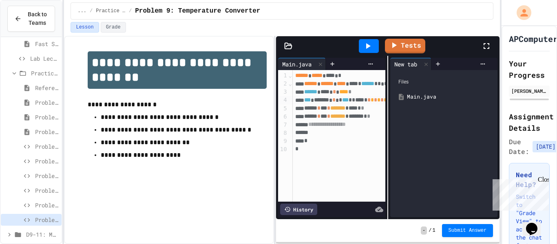
click at [366, 48] on icon at bounding box center [368, 46] width 4 height 6
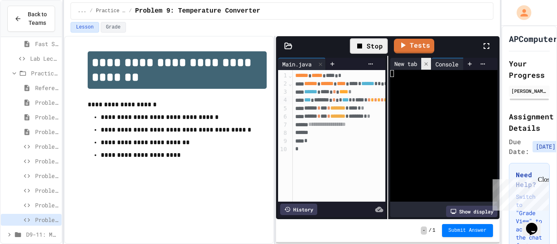
click at [428, 64] on icon at bounding box center [426, 64] width 6 height 6
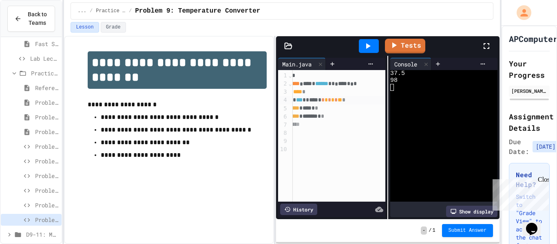
scroll to position [0, 46]
click at [373, 43] on div at bounding box center [369, 46] width 20 height 14
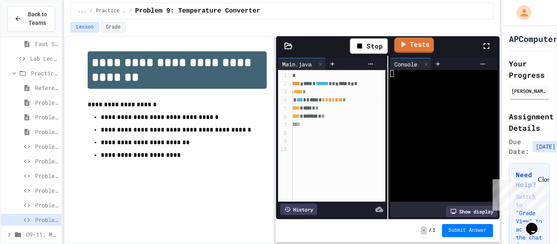
click at [407, 44] on icon at bounding box center [403, 44] width 10 height 10
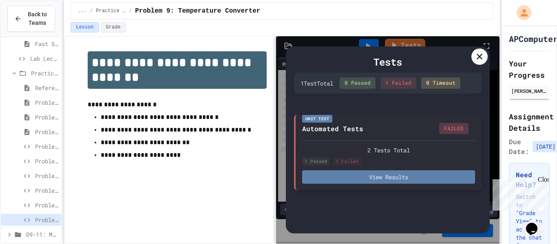
click at [426, 182] on button "View Results" at bounding box center [388, 176] width 173 height 13
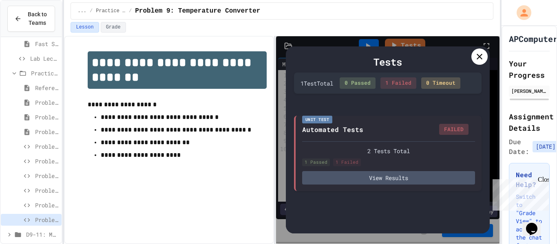
click at [471, 61] on div "Tests" at bounding box center [387, 62] width 187 height 15
click at [475, 60] on icon at bounding box center [479, 57] width 10 height 10
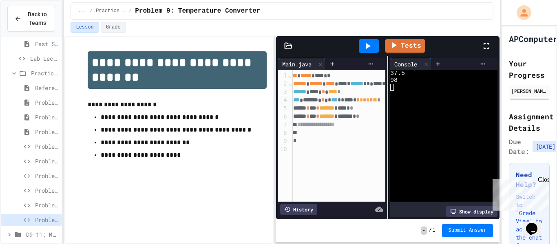
scroll to position [0, 13]
click at [330, 100] on div "*** ******* * * *** * * **** * * * * * * ** *" at bounding box center [352, 100] width 147 height 8
click at [367, 51] on icon at bounding box center [368, 46] width 10 height 10
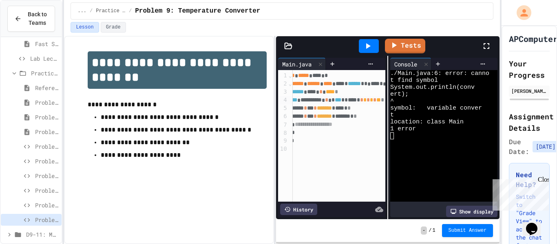
click at [350, 117] on span "*******" at bounding box center [342, 116] width 15 height 6
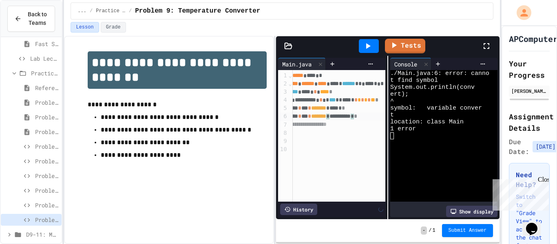
scroll to position [0, 22]
click at [368, 41] on icon at bounding box center [368, 46] width 10 height 10
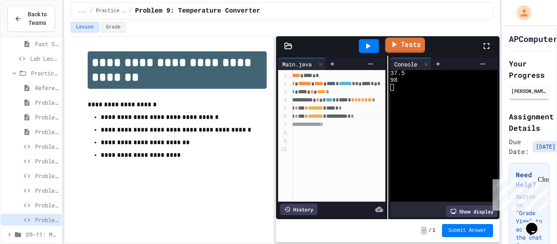
click at [417, 45] on link "Tests" at bounding box center [405, 44] width 40 height 15
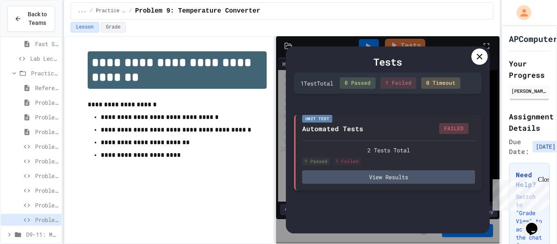
click at [437, 167] on div "2 Tests Total 1 Passed 1 Failed View Results" at bounding box center [388, 162] width 173 height 43
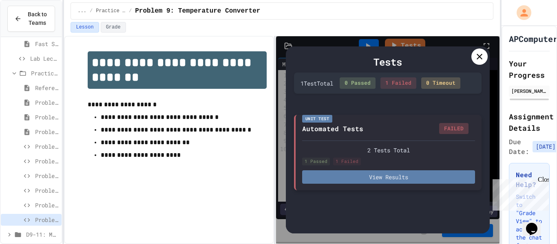
click at [440, 174] on button "View Results" at bounding box center [388, 176] width 173 height 13
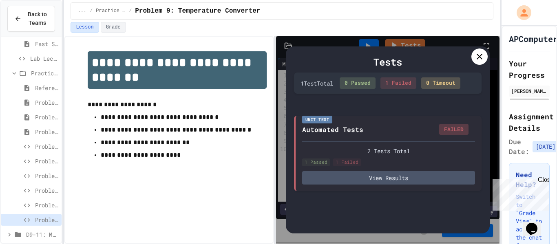
click at [475, 56] on icon at bounding box center [479, 57] width 10 height 10
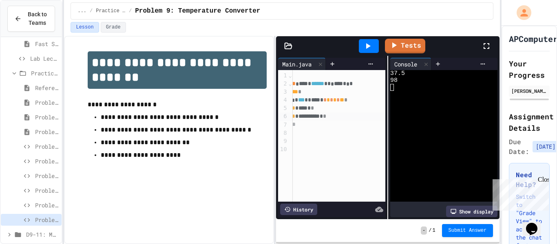
scroll to position [0, 54]
click at [323, 101] on span "*" at bounding box center [320, 100] width 3 height 6
click at [322, 115] on span "*" at bounding box center [320, 116] width 3 height 6
click at [326, 98] on span "*" at bounding box center [324, 100] width 3 height 6
click at [380, 88] on div "****** **** * **** *" at bounding box center [312, 92] width 147 height 8
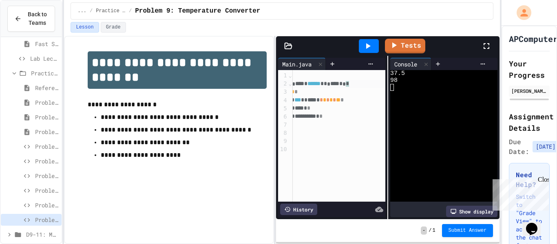
click at [380, 87] on div "****** ****** **** **** * ****** * * **** * *" at bounding box center [312, 84] width 147 height 8
click at [363, 46] on icon at bounding box center [368, 46] width 10 height 10
click at [340, 101] on span "**" at bounding box center [338, 100] width 4 height 6
click at [339, 112] on div "**********" at bounding box center [312, 116] width 147 height 8
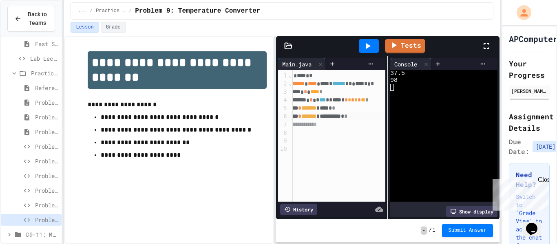
scroll to position [0, 28]
click at [400, 102] on div at bounding box center [439, 101] width 99 height 7
click at [363, 44] on icon at bounding box center [368, 46] width 10 height 10
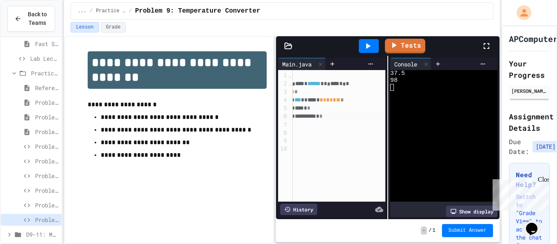
click at [365, 49] on icon at bounding box center [368, 46] width 10 height 10
click at [402, 44] on link "Tests" at bounding box center [405, 44] width 40 height 15
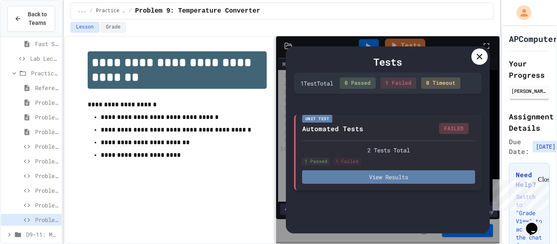
click at [354, 173] on button "View Results" at bounding box center [388, 176] width 173 height 13
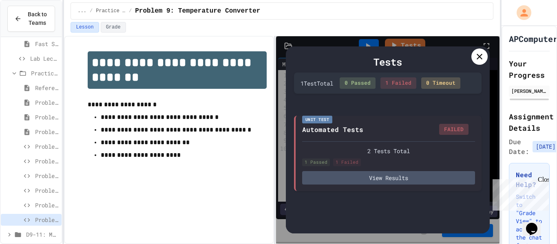
click at [474, 58] on icon at bounding box center [479, 57] width 10 height 10
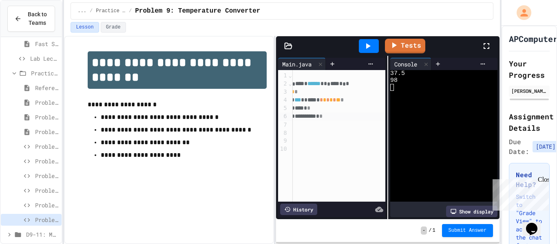
click at [487, 46] on icon at bounding box center [486, 46] width 10 height 10
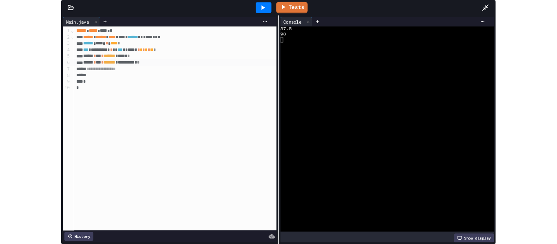
scroll to position [75, 0]
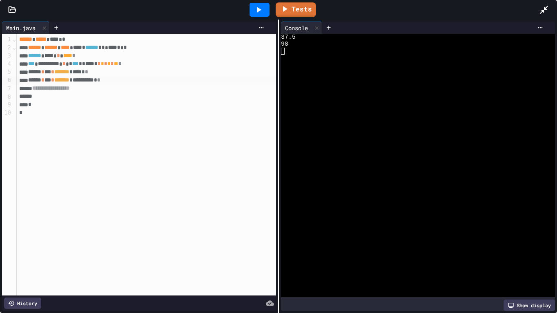
click at [548, 5] on icon at bounding box center [544, 10] width 10 height 10
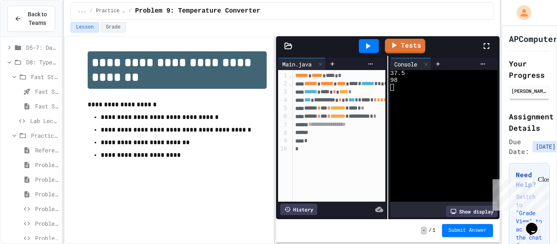
click at [489, 47] on icon at bounding box center [486, 46] width 6 height 6
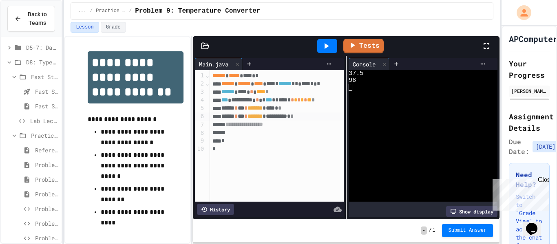
click at [192, 108] on div "**********" at bounding box center [282, 140] width 436 height 208
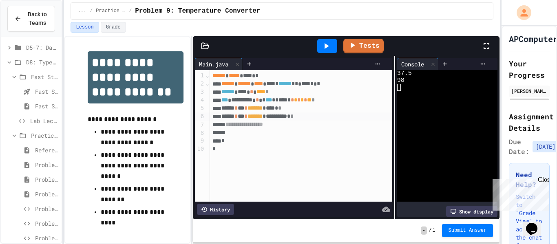
click at [392, 112] on div "**********" at bounding box center [346, 137] width 306 height 163
click at [294, 101] on span "*" at bounding box center [292, 100] width 3 height 6
click at [329, 28] on div "Lesson Grade" at bounding box center [281, 27] width 423 height 11
click at [333, 44] on div at bounding box center [327, 46] width 20 height 14
click at [378, 52] on link "Tests" at bounding box center [363, 46] width 40 height 15
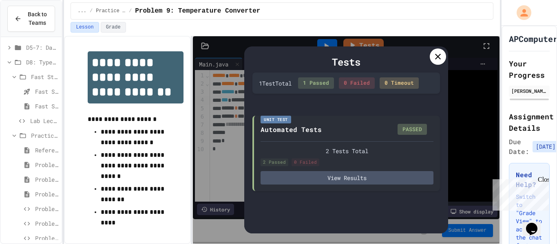
click at [442, 60] on icon at bounding box center [438, 57] width 10 height 10
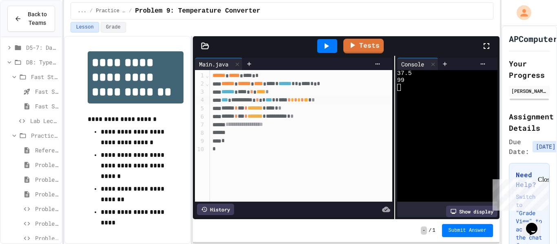
click at [473, 229] on span "Submit Answer" at bounding box center [467, 230] width 38 height 7
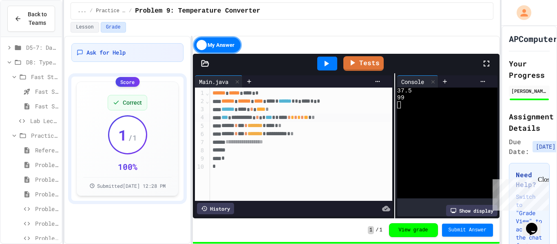
click at [43, 204] on div "Problem 4" at bounding box center [31, 209] width 61 height 12
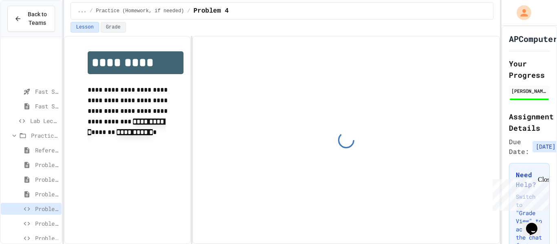
scroll to position [144, 0]
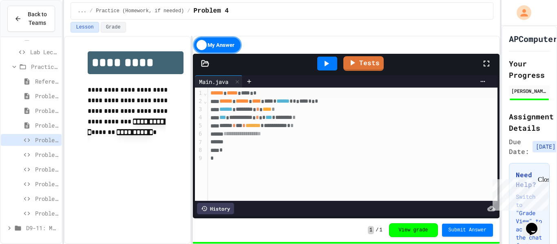
click at [48, 166] on span "Problem 6" at bounding box center [46, 169] width 23 height 9
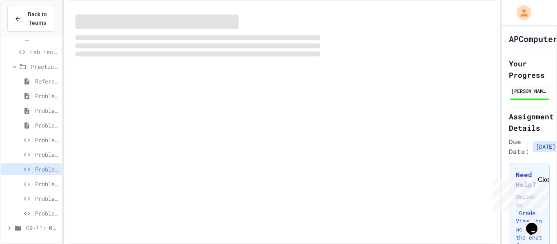
scroll to position [138, 0]
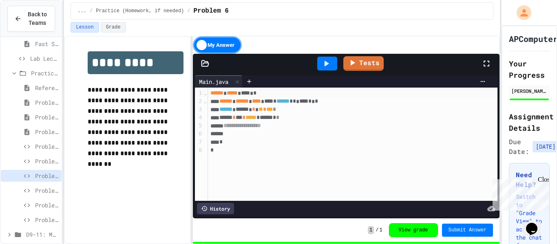
click at [55, 209] on div "Problem 8" at bounding box center [31, 205] width 61 height 12
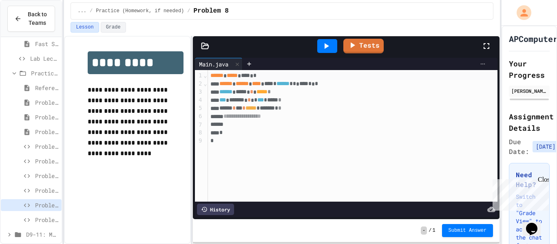
click at [482, 64] on icon at bounding box center [482, 64] width 4 height 1
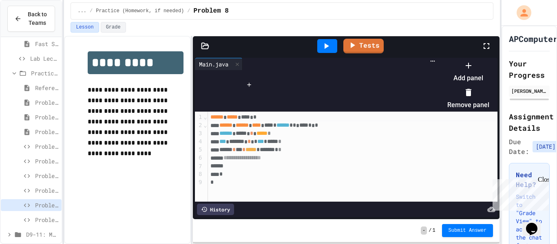
click at [489, 78] on li "Add panel" at bounding box center [468, 72] width 42 height 26
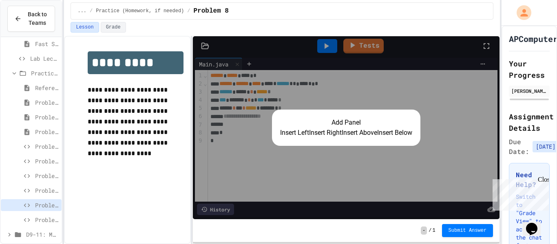
click at [321, 131] on button "Insert Right" at bounding box center [325, 133] width 33 height 10
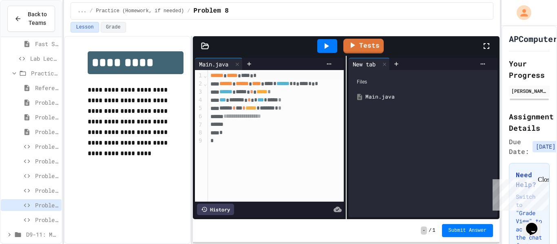
click at [320, 51] on div at bounding box center [327, 46] width 20 height 14
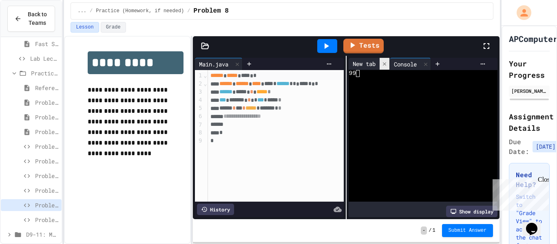
click at [384, 63] on icon at bounding box center [384, 64] width 6 height 6
click at [324, 45] on icon at bounding box center [326, 46] width 10 height 10
click at [329, 48] on icon at bounding box center [326, 46] width 10 height 10
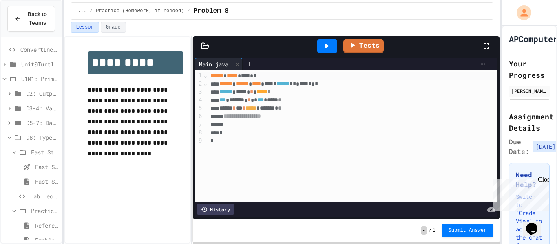
scroll to position [144, 0]
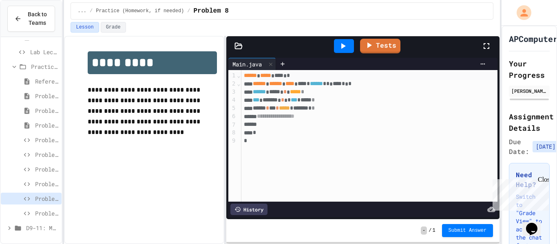
click at [232, 127] on div "**********" at bounding box center [282, 140] width 436 height 208
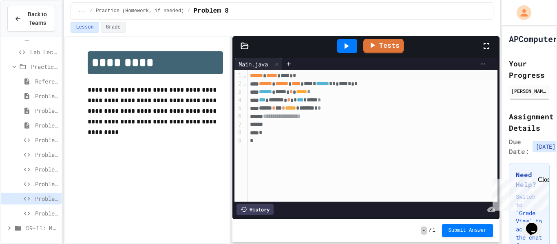
click at [486, 67] on icon at bounding box center [482, 64] width 7 height 7
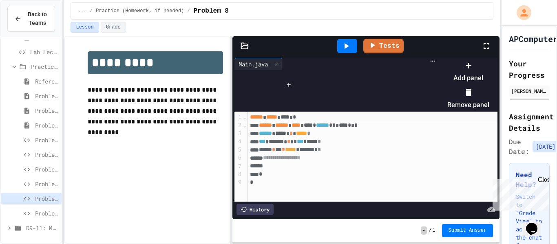
click at [489, 73] on li "Add panel" at bounding box center [468, 72] width 42 height 26
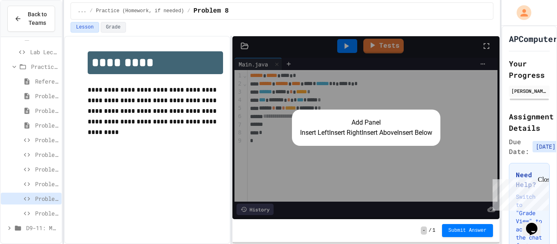
click at [354, 138] on button "Insert Right" at bounding box center [345, 133] width 33 height 10
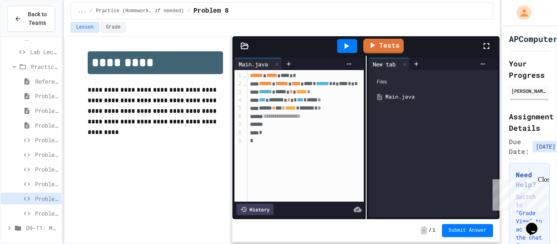
click at [356, 43] on div at bounding box center [347, 46] width 20 height 14
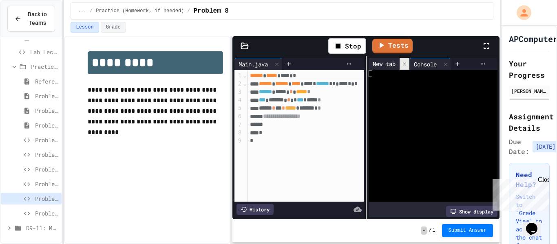
click at [406, 65] on icon at bounding box center [404, 64] width 6 height 6
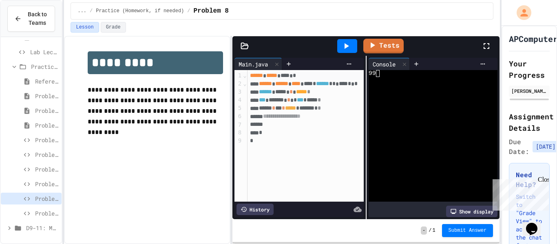
click at [411, 145] on div at bounding box center [428, 142] width 121 height 7
drag, startPoint x: 317, startPoint y: 94, endPoint x: 311, endPoint y: 93, distance: 5.4
click at [302, 93] on span "***" at bounding box center [299, 92] width 7 height 6
click at [405, 162] on div at bounding box center [428, 163] width 121 height 7
click at [360, 95] on div "****** ***** * *** ** *" at bounding box center [320, 92] width 147 height 8
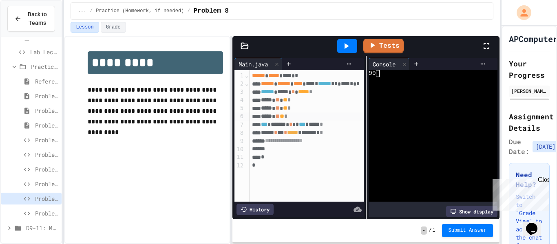
click at [341, 44] on icon at bounding box center [346, 46] width 10 height 10
click at [392, 45] on link "Tests" at bounding box center [383, 44] width 40 height 15
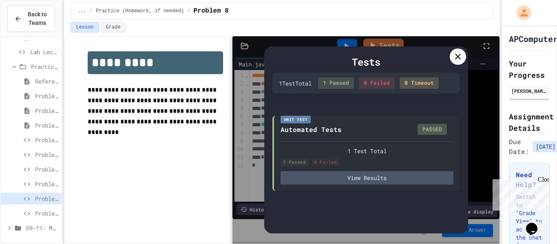
click at [460, 57] on icon at bounding box center [458, 57] width 10 height 10
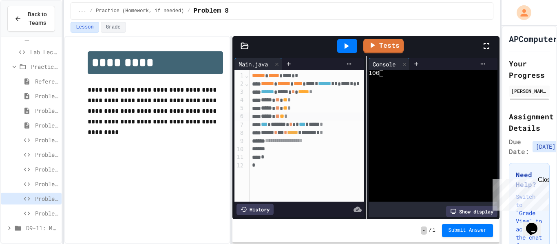
click at [467, 237] on button "Submit Answer" at bounding box center [467, 230] width 51 height 13
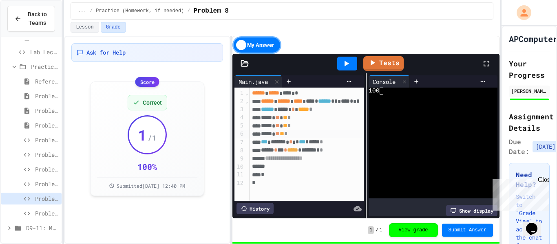
click at [33, 233] on div "D9-11: Module Wrap Up" at bounding box center [31, 228] width 61 height 12
click at [28, 233] on div "D9-11: Module Wrap Up" at bounding box center [31, 228] width 61 height 12
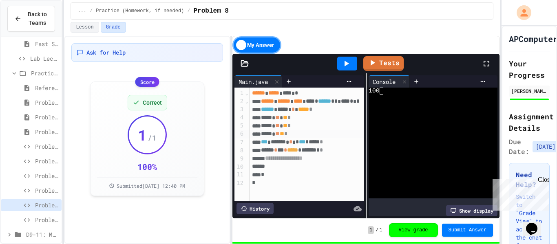
click at [26, 82] on div "Reference link" at bounding box center [31, 88] width 61 height 12
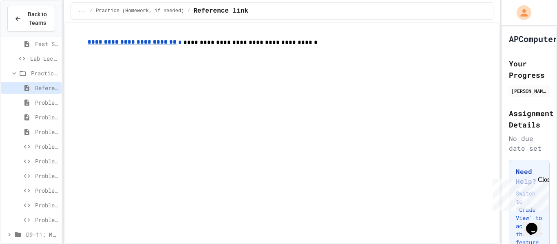
click at [15, 73] on icon at bounding box center [14, 73] width 7 height 7
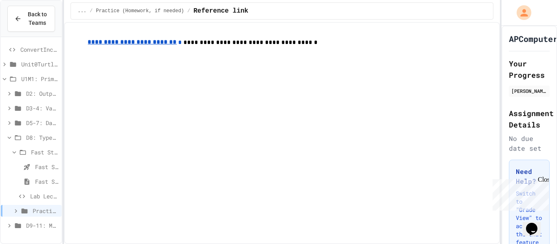
click at [12, 135] on icon at bounding box center [9, 137] width 7 height 7
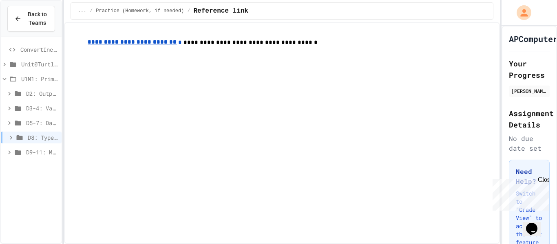
click at [9, 152] on icon at bounding box center [9, 152] width 7 height 7
click at [41, 179] on span "Fast Start" at bounding box center [46, 181] width 23 height 9
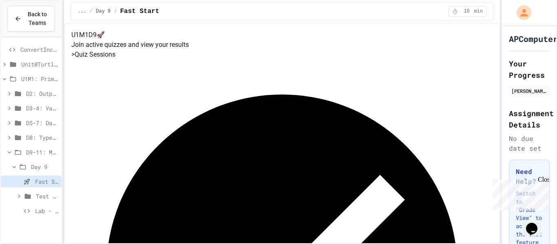
click at [41, 216] on div "Lab - Hidden Figures: Launch Weight Calculator" at bounding box center [31, 211] width 61 height 12
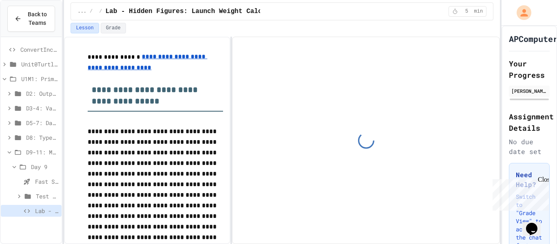
click at [41, 200] on span "Test Review (35 mins)" at bounding box center [47, 196] width 22 height 9
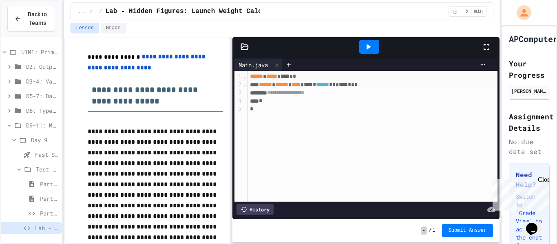
click at [59, 180] on div "Part 1" at bounding box center [31, 184] width 61 height 12
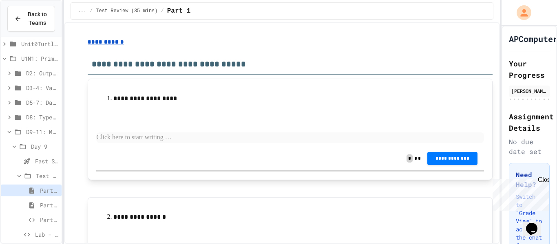
scroll to position [27, 0]
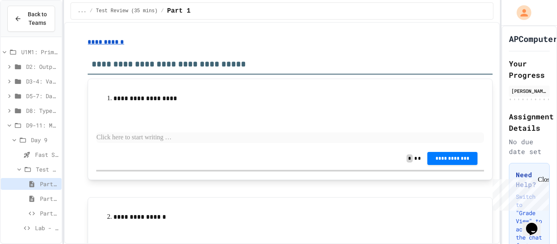
click at [173, 141] on p at bounding box center [289, 137] width 387 height 11
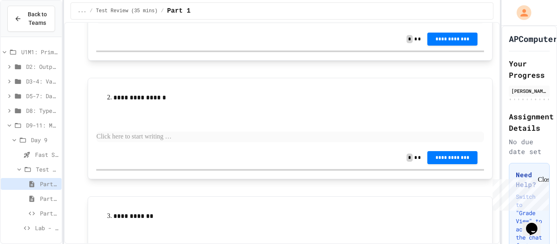
scroll to position [121, 0]
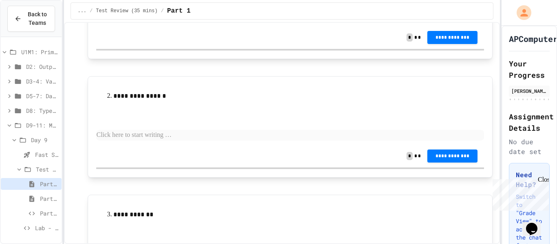
click at [243, 129] on div "**********" at bounding box center [289, 115] width 387 height 60
click at [469, 37] on span "**********" at bounding box center [452, 37] width 37 height 7
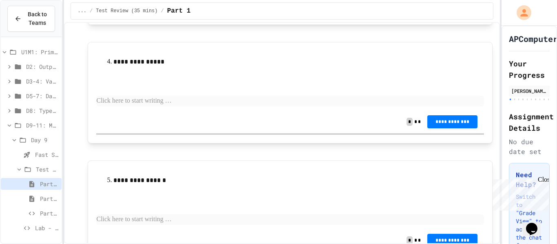
scroll to position [405, 0]
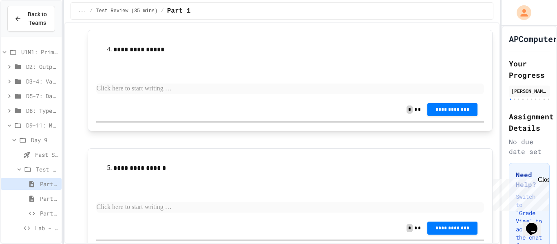
click at [178, 92] on p at bounding box center [289, 89] width 387 height 11
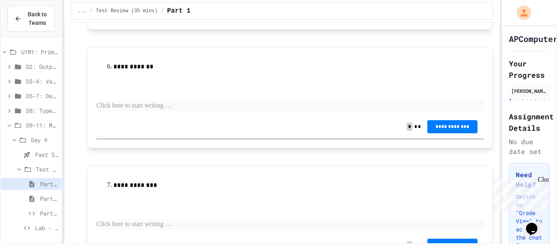
scroll to position [626, 0]
click at [157, 223] on p at bounding box center [289, 224] width 387 height 11
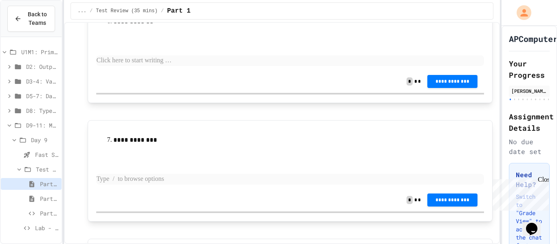
scroll to position [680, 0]
